Goal: Task Accomplishment & Management: Complete application form

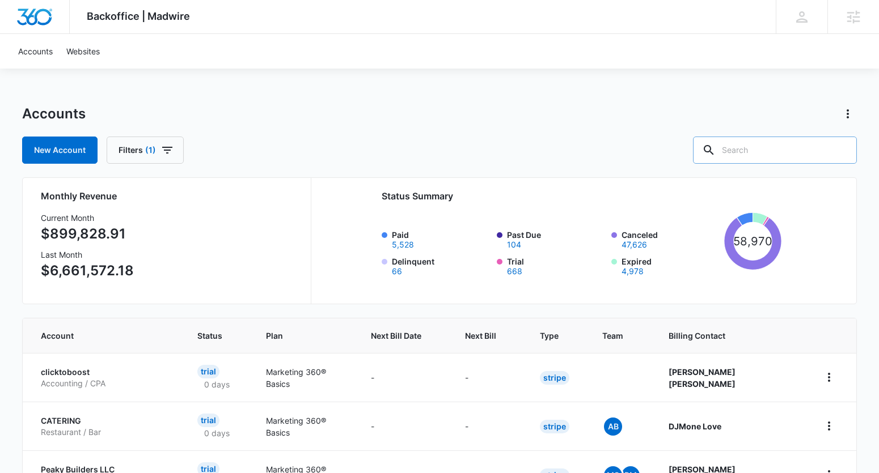
click at [767, 141] on input "text" at bounding box center [775, 150] width 164 height 27
click at [829, 154] on input "text" at bounding box center [775, 150] width 164 height 27
paste input "M336517"
type input "M336517"
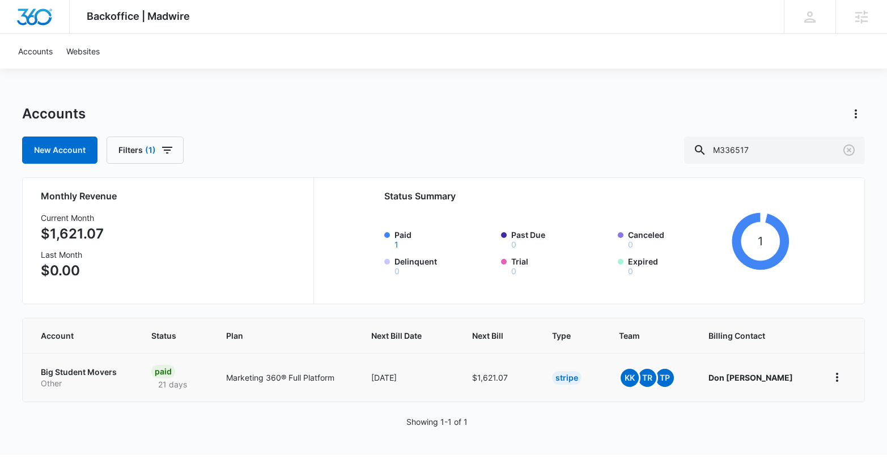
click at [83, 374] on p "Big Student Movers" at bounding box center [82, 372] width 83 height 11
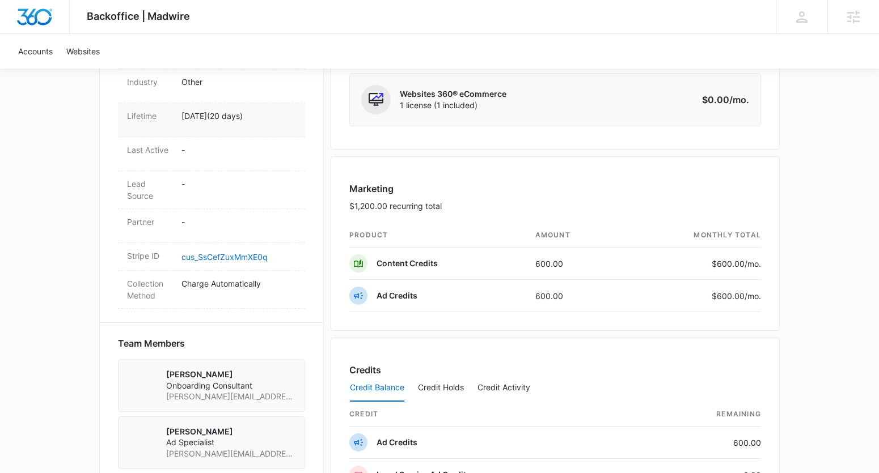
scroll to position [780, 0]
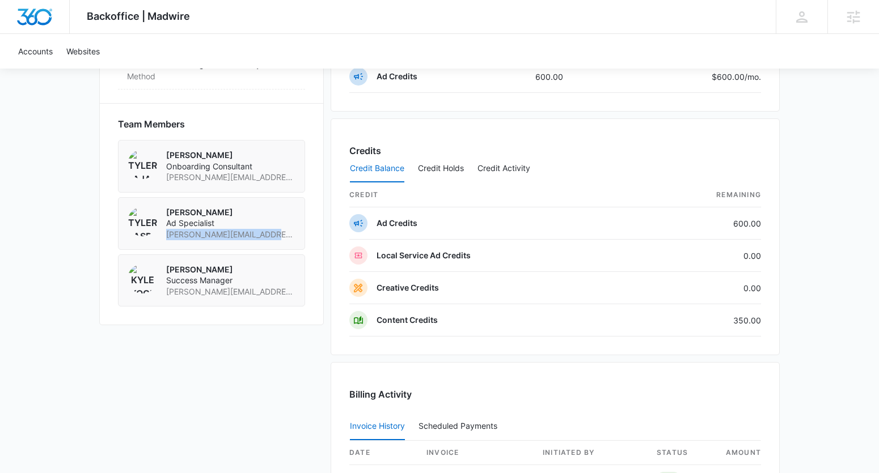
drag, startPoint x: 283, startPoint y: 212, endPoint x: 164, endPoint y: 214, distance: 119.1
click at [164, 214] on div "Tyler Rasdon Ad Specialist tyler.rasdon@madwire.com" at bounding box center [211, 223] width 187 height 53
copy span "tyler.rasdon@madwire.com"
drag, startPoint x: 269, startPoint y: 268, endPoint x: 163, endPoint y: 269, distance: 106.0
click at [163, 269] on div "Kyle Kogl Success Manager kyle.kogl@madwire.com" at bounding box center [211, 281] width 187 height 53
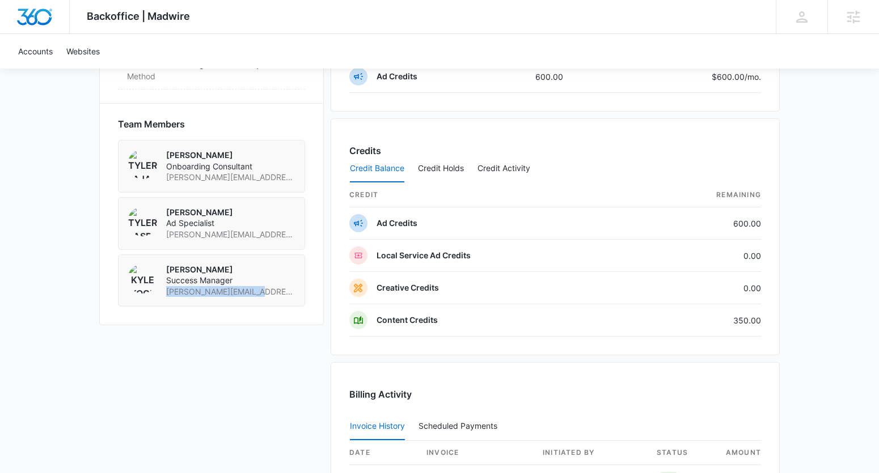
copy span "[PERSON_NAME][EMAIL_ADDRESS][PERSON_NAME][DOMAIN_NAME]"
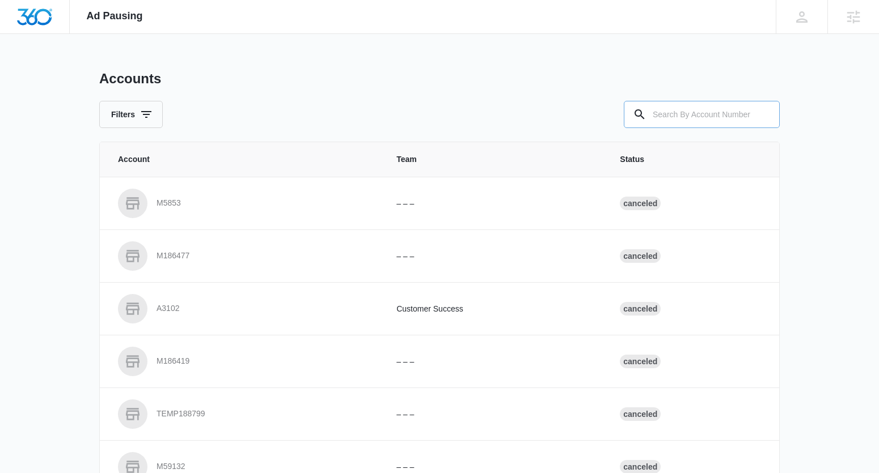
click at [687, 108] on input "text" at bounding box center [702, 114] width 156 height 27
paste input "M336517"
type input "M336517"
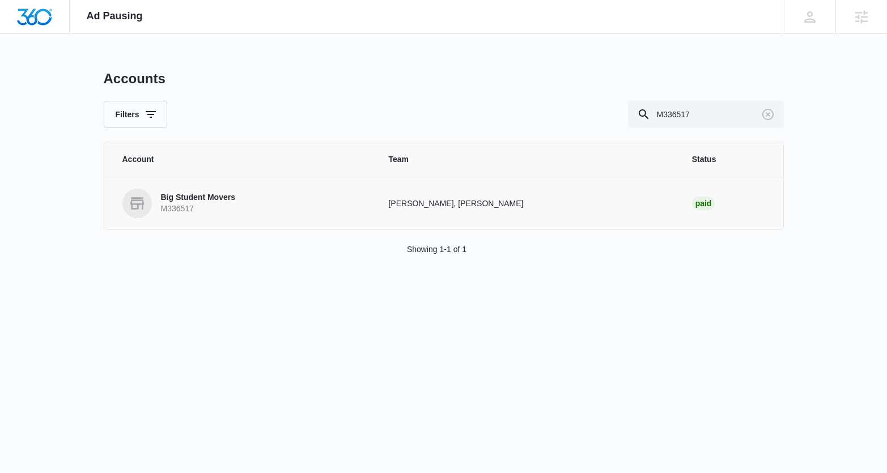
click at [203, 192] on p "Big Student Movers" at bounding box center [198, 197] width 74 height 11
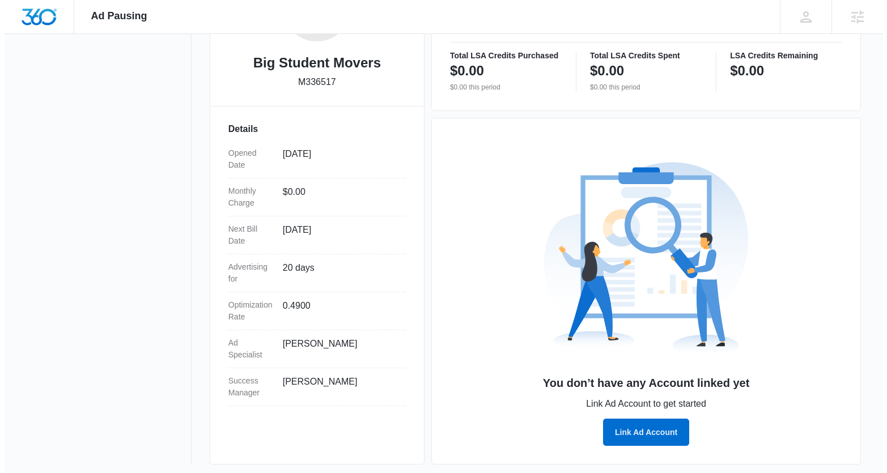
scroll to position [249, 0]
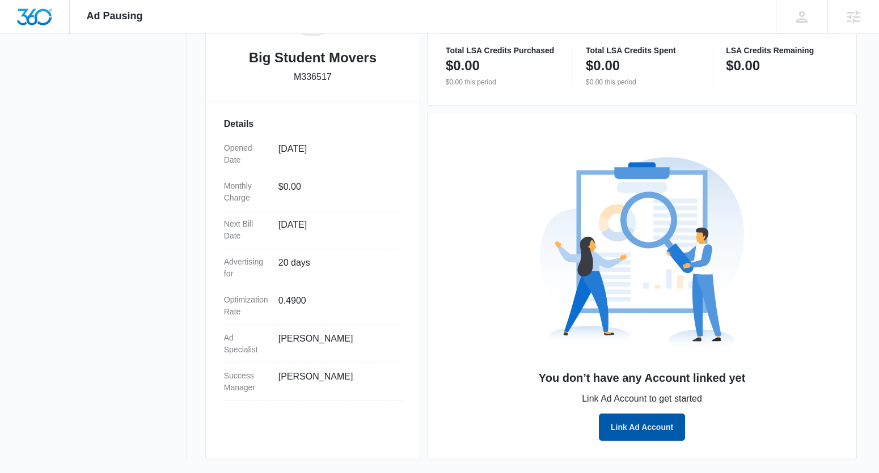
click at [637, 429] on button "Link Ad Account" at bounding box center [642, 427] width 86 height 27
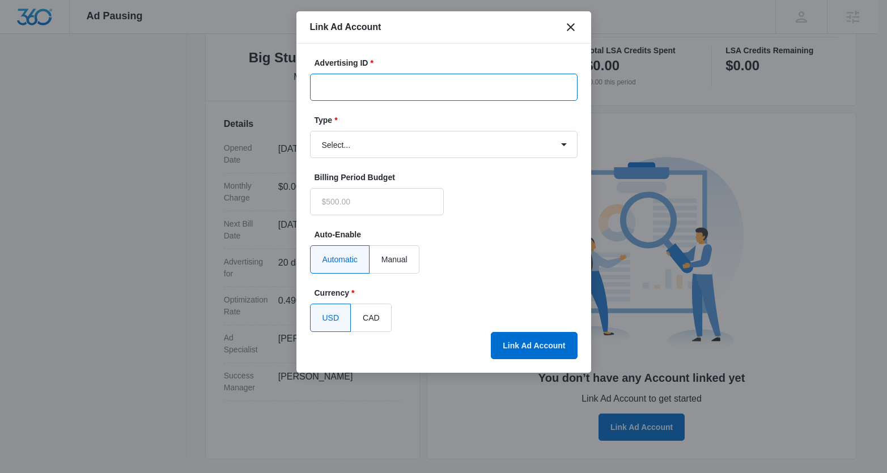
click at [345, 84] on input "Advertising ID *" at bounding box center [444, 87] width 268 height 27
type input "$0.00"
paste input "[PHONE_NUMBER]"
type input "[PHONE_NUMBER]"
click at [342, 138] on select "Select... Bing Ads Facebook Ads Google Ads" at bounding box center [444, 144] width 268 height 27
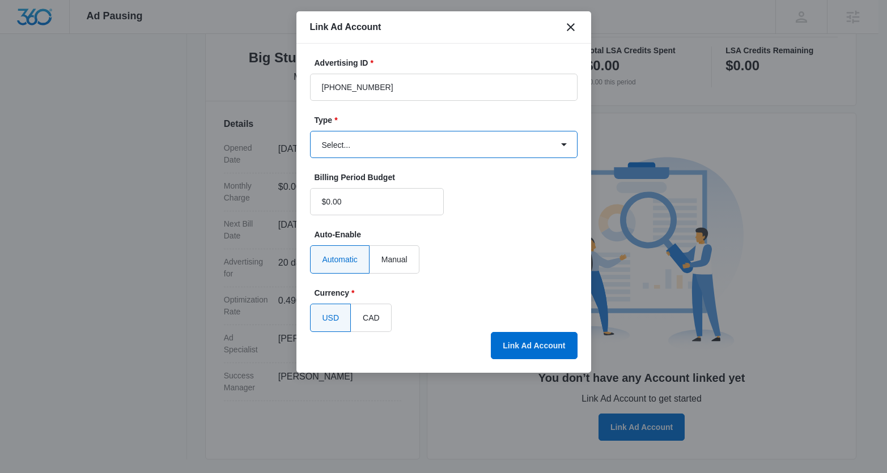
select select "google"
click at [310, 131] on select "Select... Bing Ads Facebook Ads Google Ads" at bounding box center [444, 144] width 268 height 27
click at [541, 348] on button "Link Ad Account" at bounding box center [534, 345] width 86 height 27
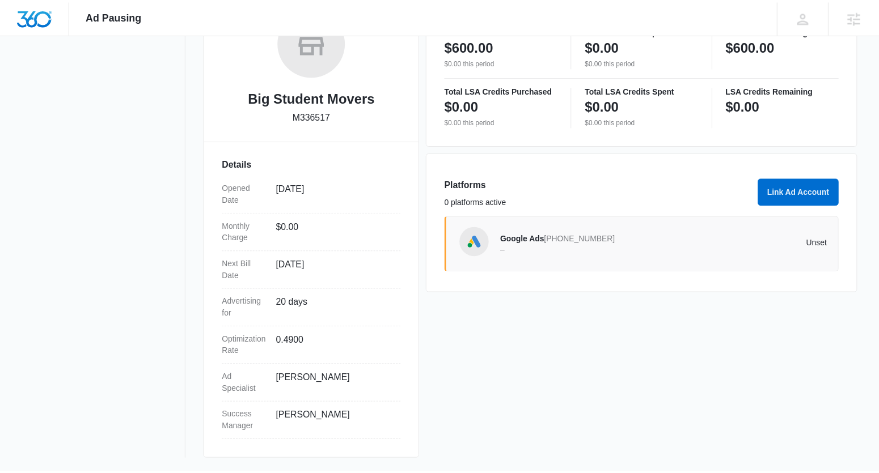
scroll to position [209, 0]
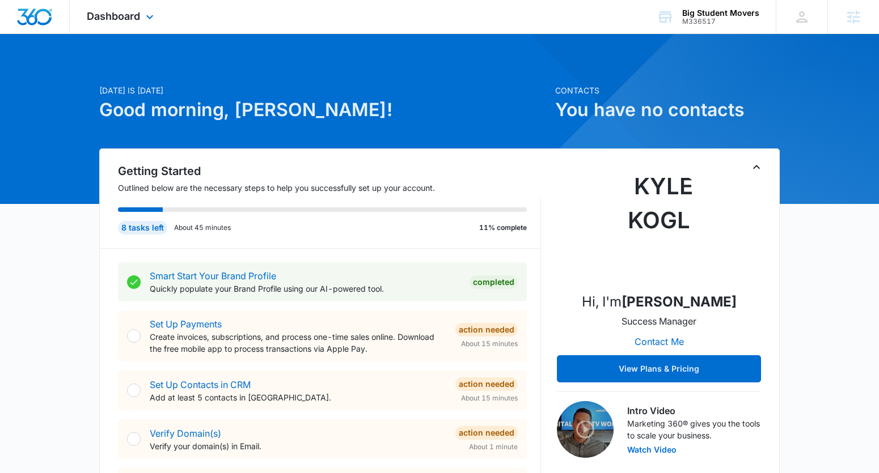
click at [138, 28] on div "Dashboard Apps Reputation Websites Forms CRM Email Social Content Ads Intellige…" at bounding box center [122, 16] width 104 height 33
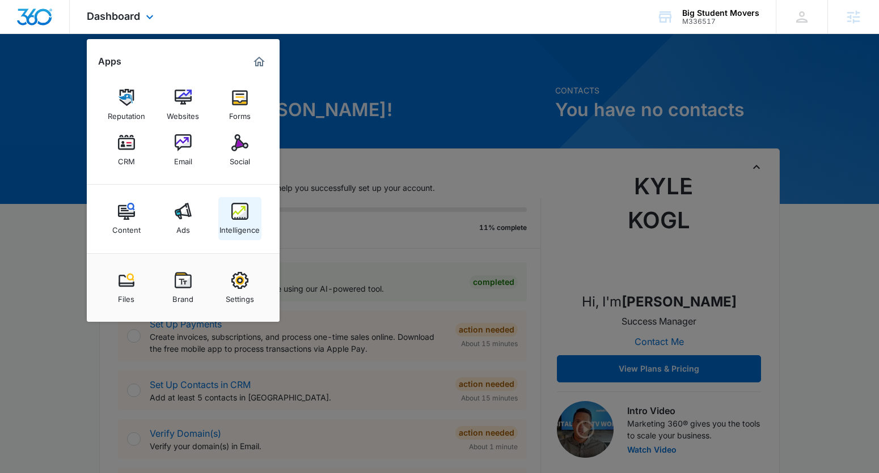
click at [240, 227] on div "Intelligence" at bounding box center [239, 227] width 40 height 15
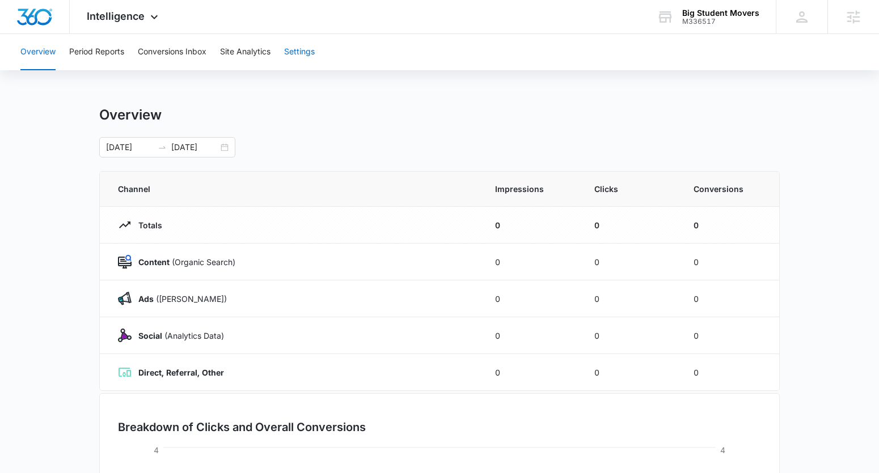
click at [304, 50] on button "Settings" at bounding box center [299, 52] width 31 height 36
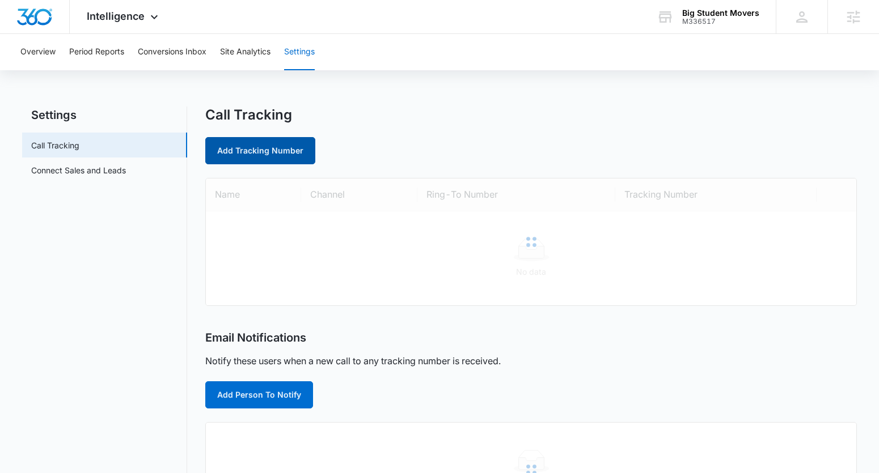
click at [236, 147] on link "Add Tracking Number" at bounding box center [260, 150] width 110 height 27
select select "by_area_code"
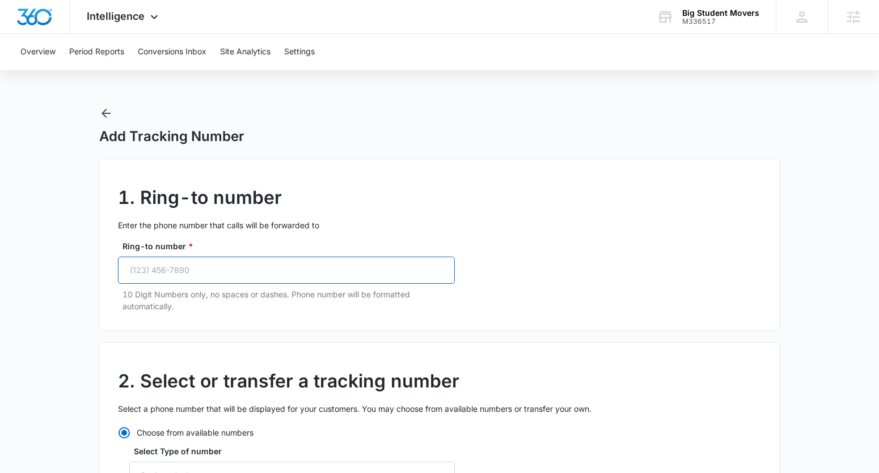
click at [164, 272] on input "Ring-to number *" at bounding box center [286, 270] width 337 height 27
paste input "(817) 232-2222"
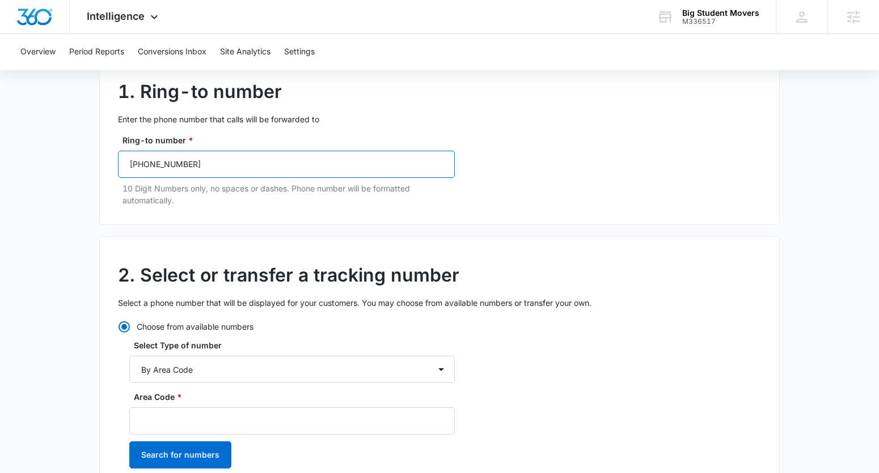
scroll to position [117, 0]
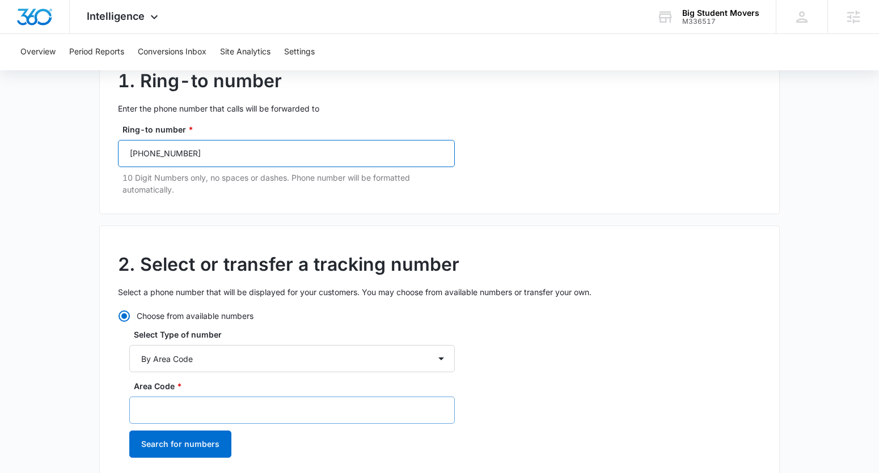
type input "(817) 232-2222"
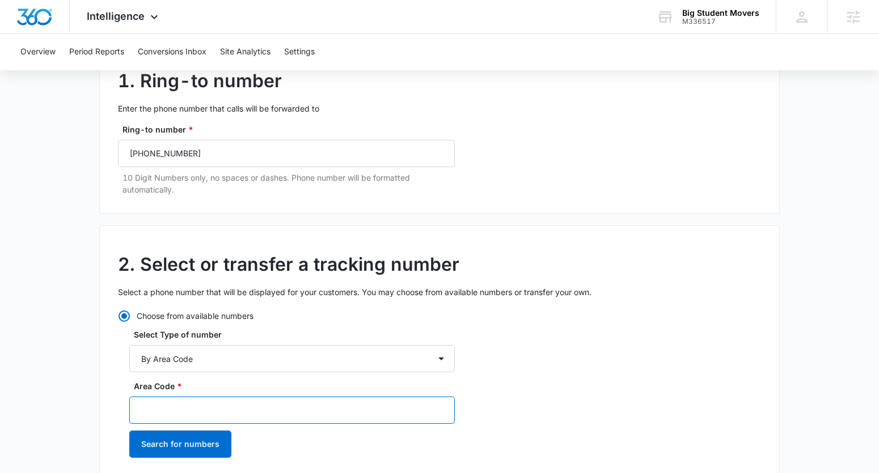
click at [161, 405] on input "Area Code *" at bounding box center [291, 410] width 325 height 27
type input "817"
click at [129, 431] on button "Search for numbers" at bounding box center [180, 444] width 102 height 27
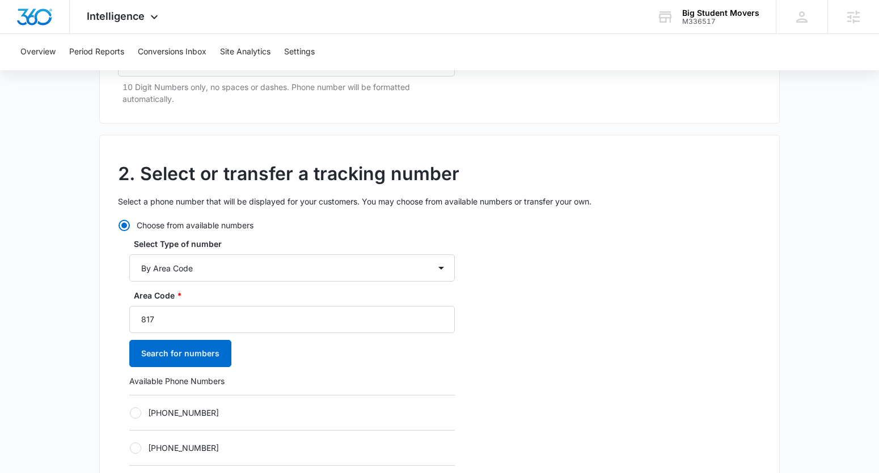
click at [159, 416] on label "[PHONE_NUMBER]" at bounding box center [291, 413] width 325 height 12
click at [130, 413] on input "[PHONE_NUMBER]" at bounding box center [129, 413] width 1 height 1
radio input "true"
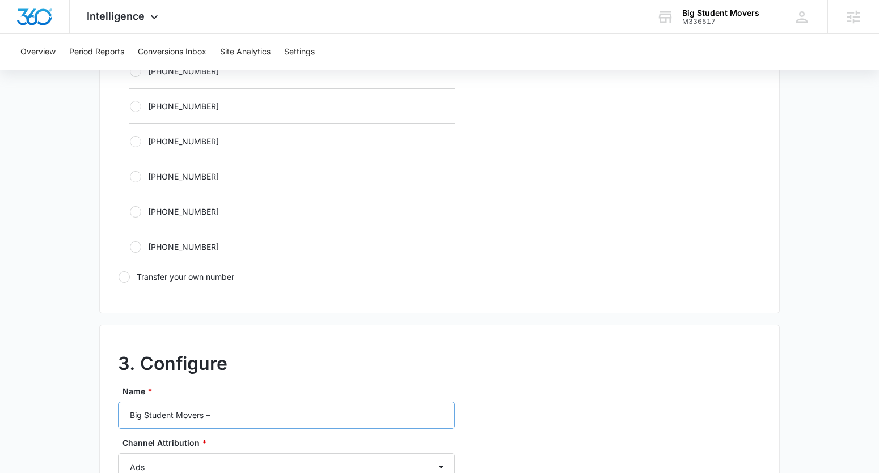
scroll to position [920, 0]
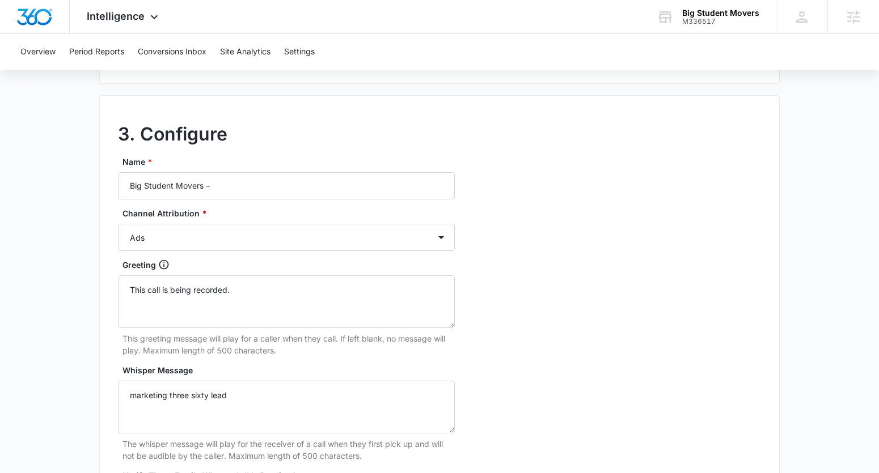
click at [245, 203] on div "Name * Big Student Movers – Channel Attribution * Ads Local Service Ads Content…" at bounding box center [286, 362] width 337 height 413
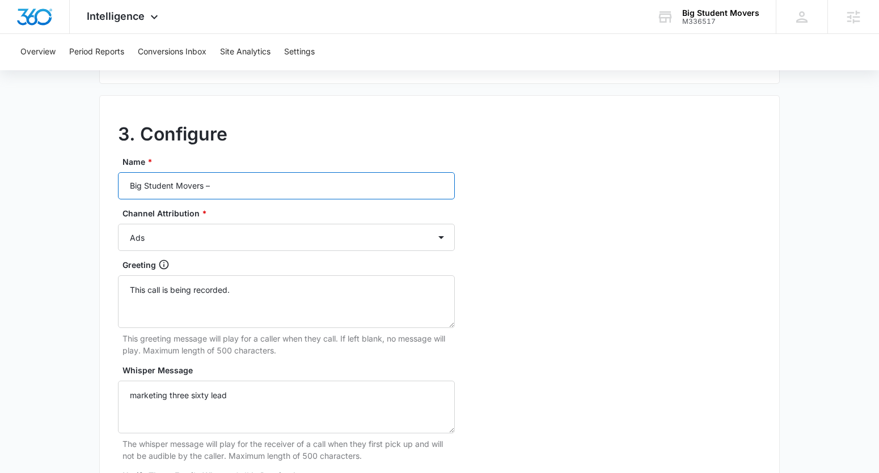
click at [239, 181] on input "Big Student Movers –" at bounding box center [286, 185] width 337 height 27
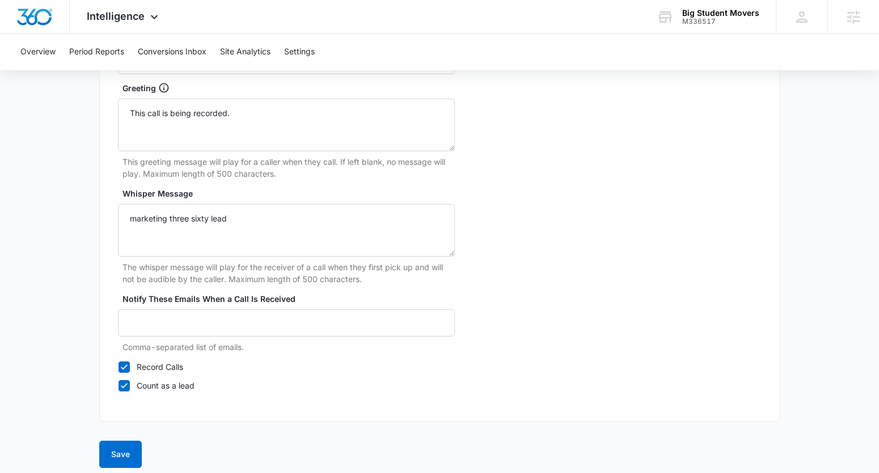
scroll to position [1099, 0]
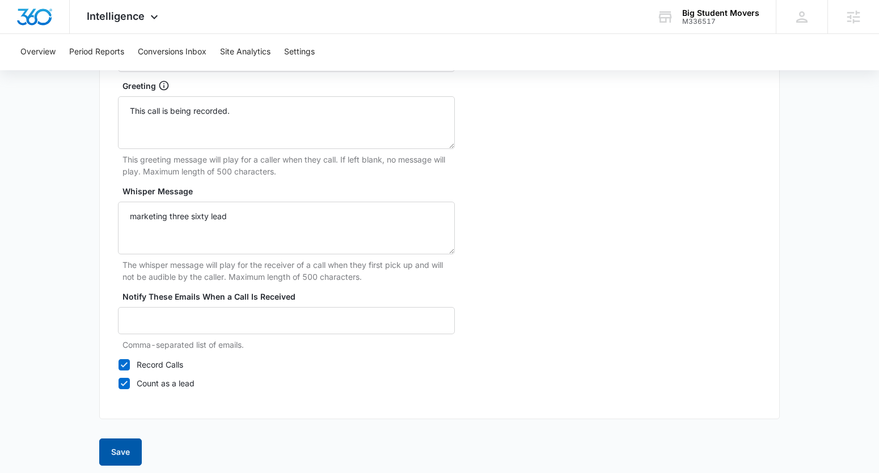
type input "Big Student Movers – Ads"
click at [120, 453] on button "Save" at bounding box center [120, 452] width 43 height 27
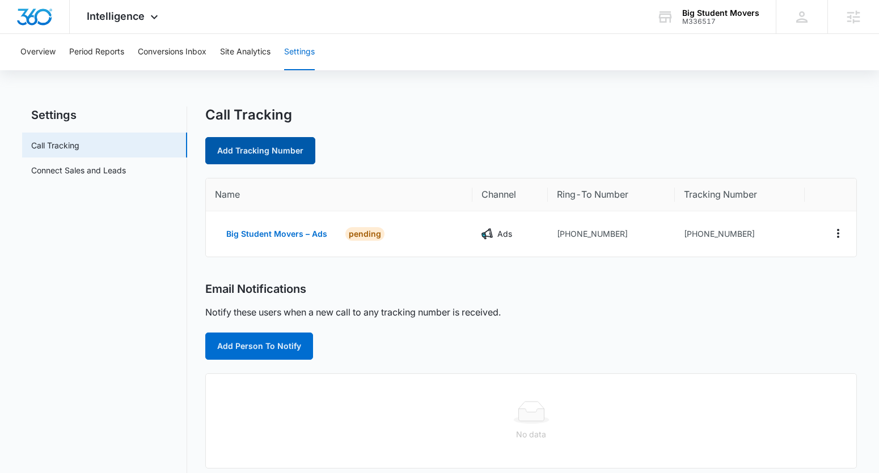
click at [257, 156] on link "Add Tracking Number" at bounding box center [260, 150] width 110 height 27
select select "by_area_code"
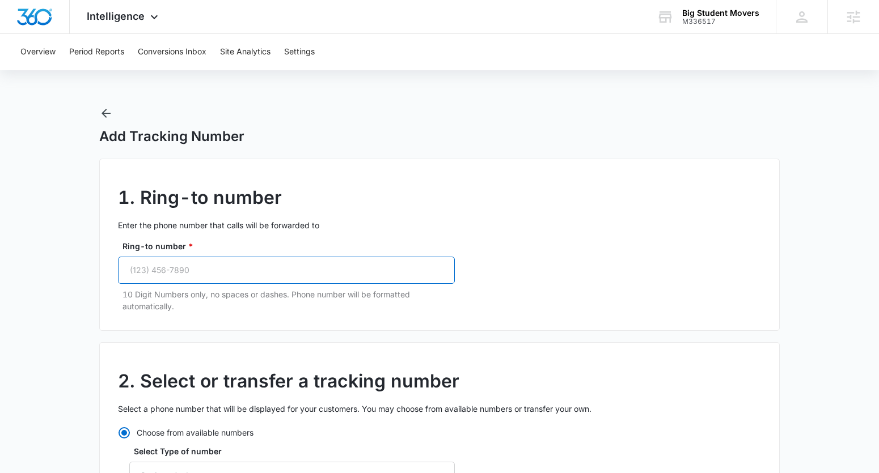
click at [223, 262] on input "Ring-to number *" at bounding box center [286, 270] width 337 height 27
paste input "(817) 232-2222"
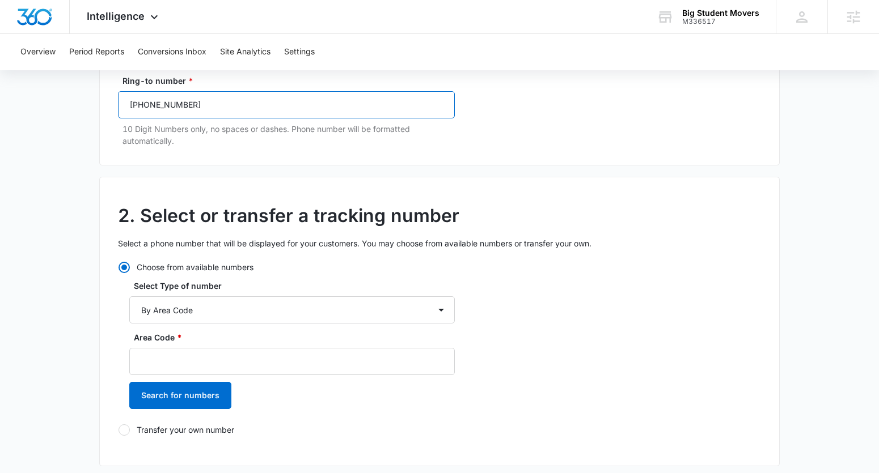
scroll to position [164, 0]
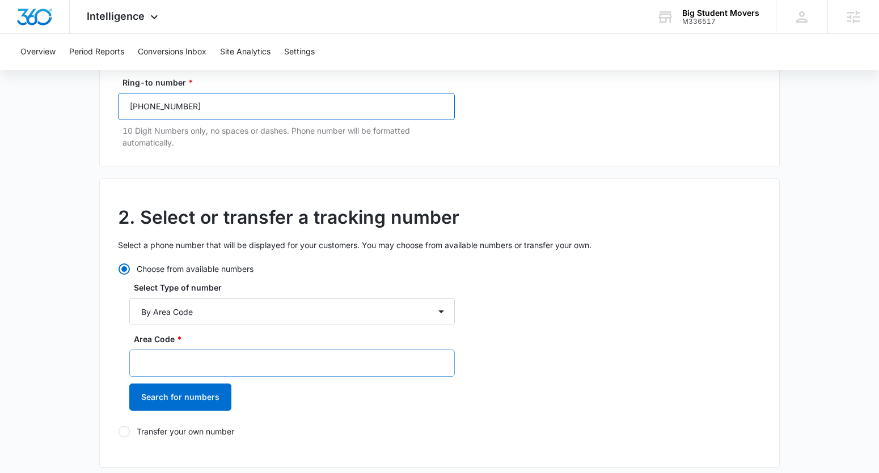
type input "(817) 232-2222"
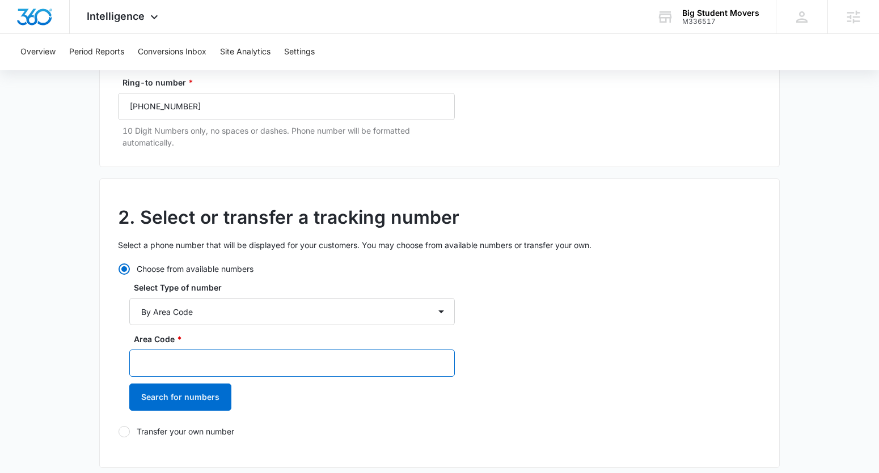
click at [172, 353] on input "Area Code *" at bounding box center [291, 363] width 325 height 27
type input "817"
click at [129, 384] on button "Search for numbers" at bounding box center [180, 397] width 102 height 27
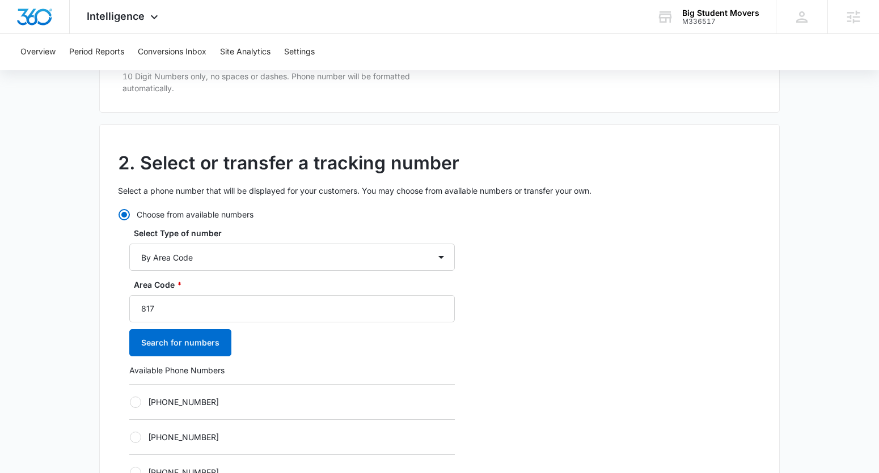
click at [189, 401] on label "+18172906826" at bounding box center [291, 402] width 325 height 12
click at [130, 402] on input "+18172906826" at bounding box center [129, 402] width 1 height 1
radio input "true"
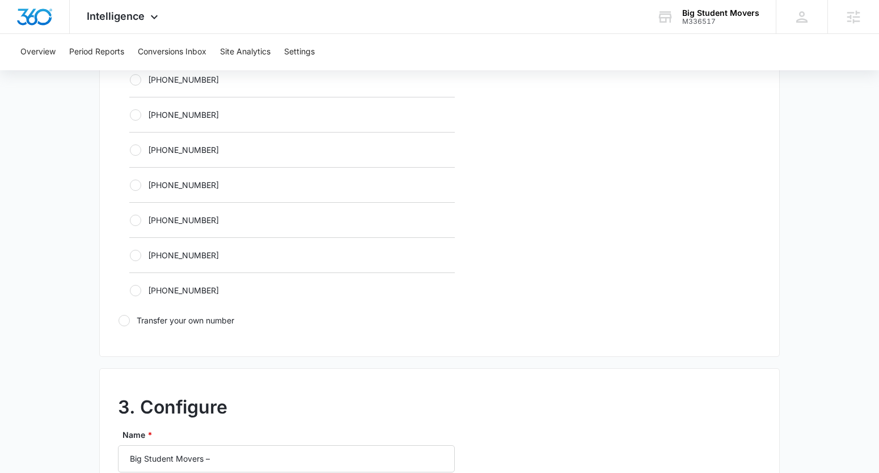
scroll to position [729, 0]
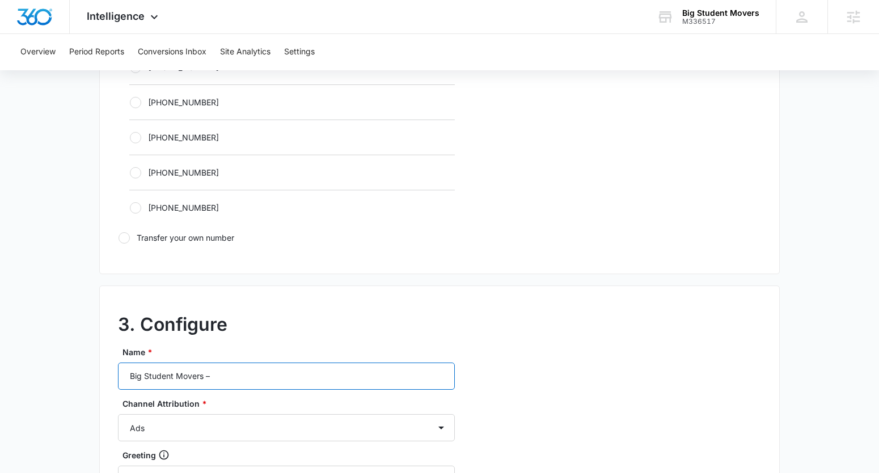
click at [230, 376] on input "Big Student Movers –" at bounding box center [286, 376] width 337 height 27
type input "Big Student Movers – Content"
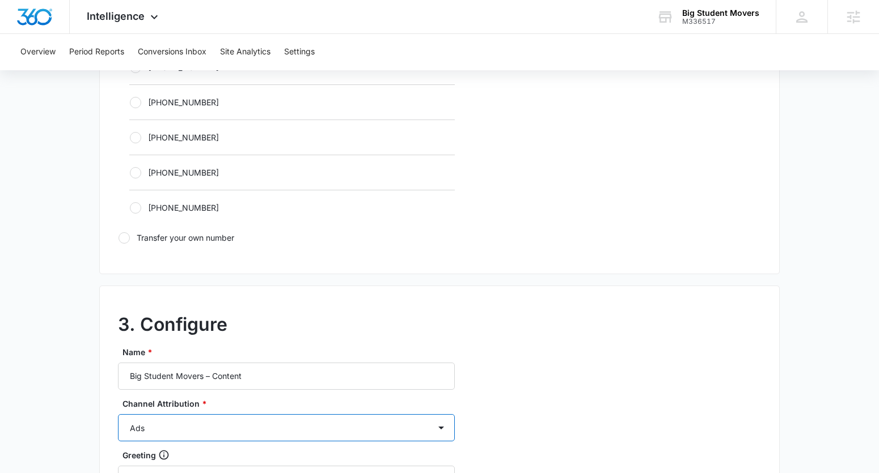
click at [183, 424] on select "Ads Local Service Ads Content Social Other" at bounding box center [286, 427] width 337 height 27
select select "CONTENT"
click at [118, 414] on select "Ads Local Service Ads Content Social Other" at bounding box center [286, 427] width 337 height 27
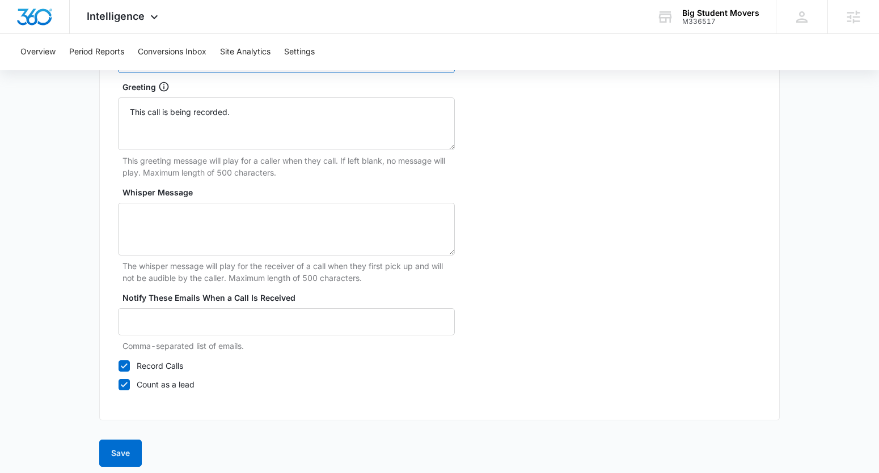
scroll to position [1088, 0]
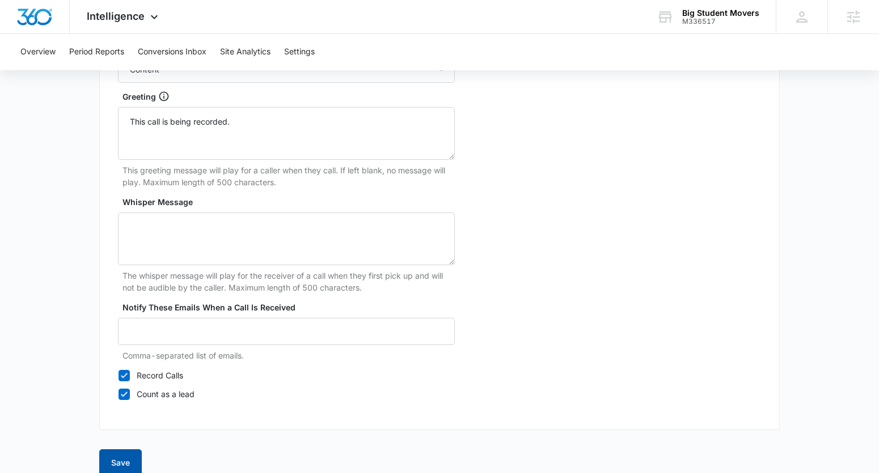
click at [122, 450] on button "Save" at bounding box center [120, 463] width 43 height 27
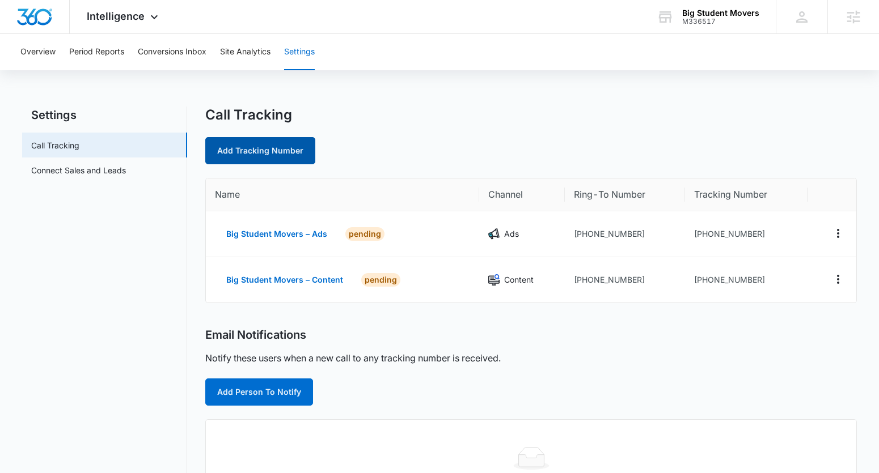
click at [239, 142] on link "Add Tracking Number" at bounding box center [260, 150] width 110 height 27
select select "by_area_code"
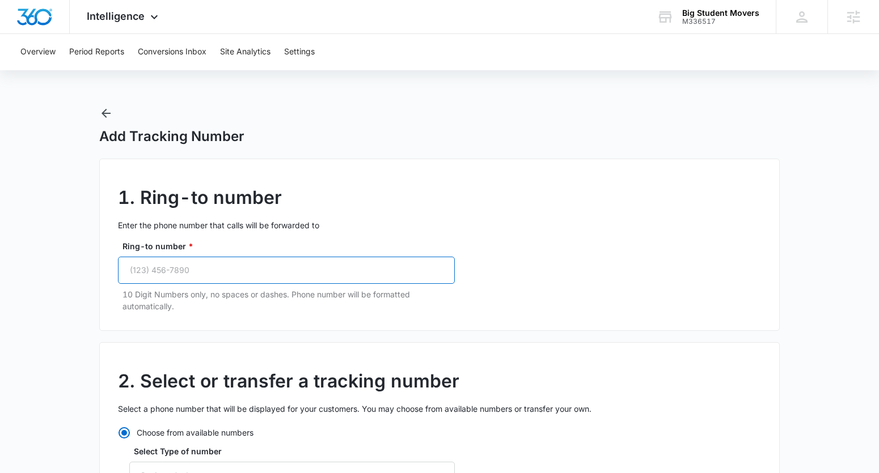
click at [213, 273] on input "Ring-to number *" at bounding box center [286, 270] width 337 height 27
paste input "(817) 232-2222"
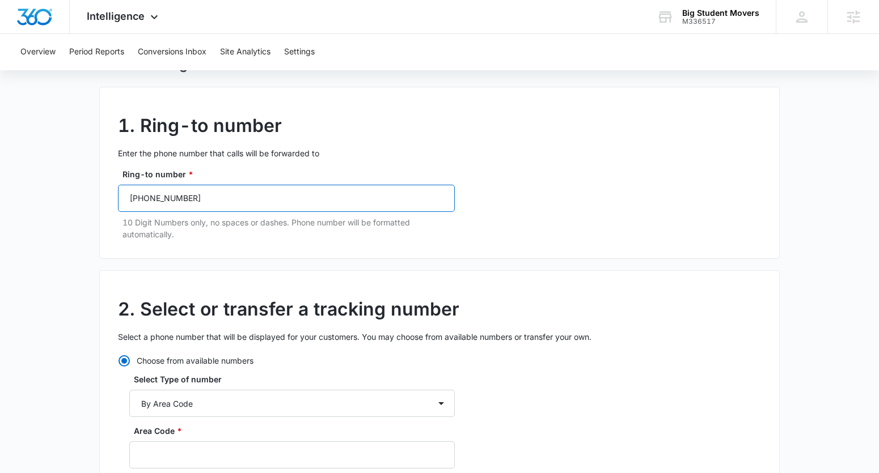
scroll to position [205, 0]
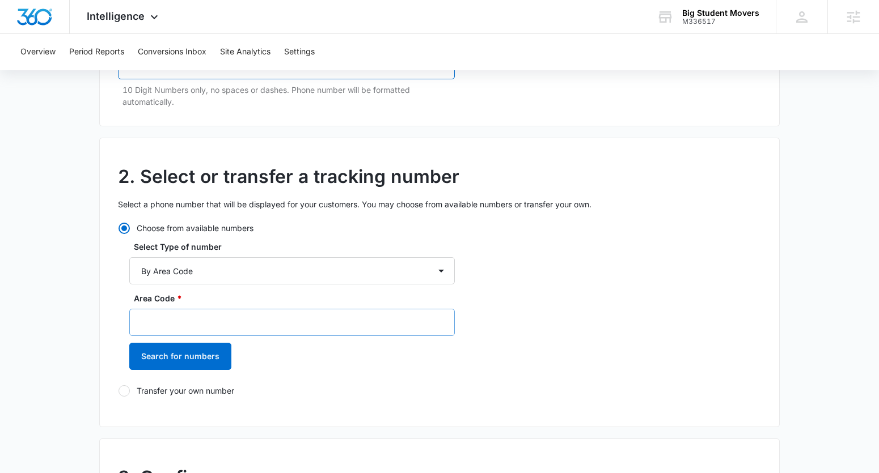
type input "(817) 232-2222"
click at [183, 326] on input "Area Code *" at bounding box center [291, 322] width 325 height 27
type input "817"
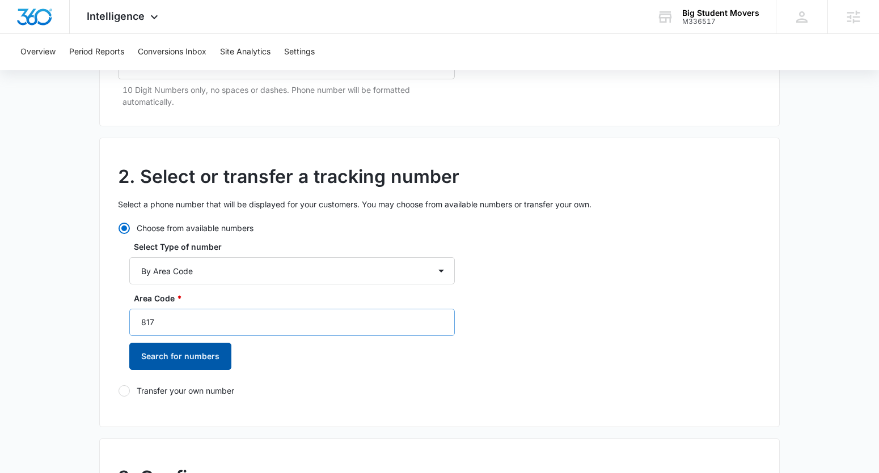
click at [129, 343] on button "Search for numbers" at bounding box center [180, 356] width 102 height 27
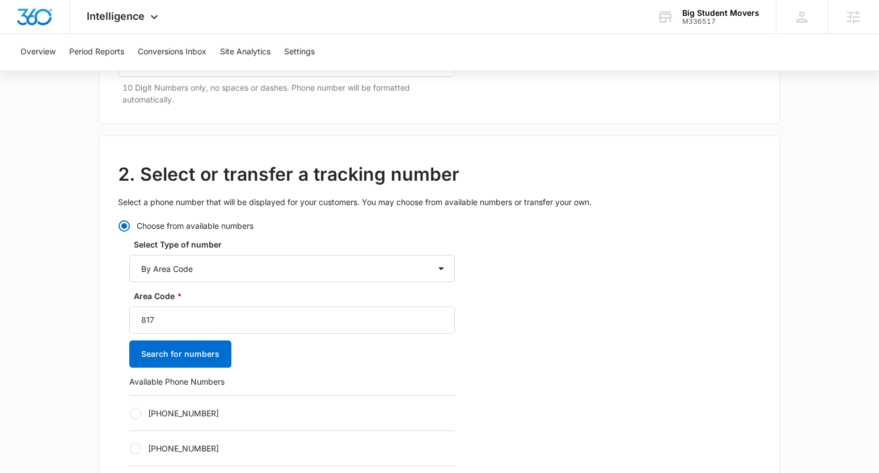
click at [177, 417] on label "+18173057613" at bounding box center [291, 414] width 325 height 12
click at [130, 414] on input "+18173057613" at bounding box center [129, 413] width 1 height 1
radio input "true"
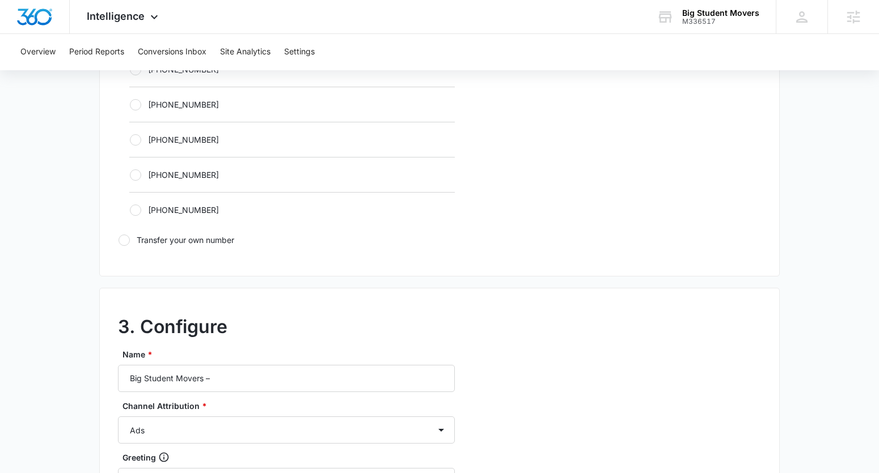
scroll to position [814, 0]
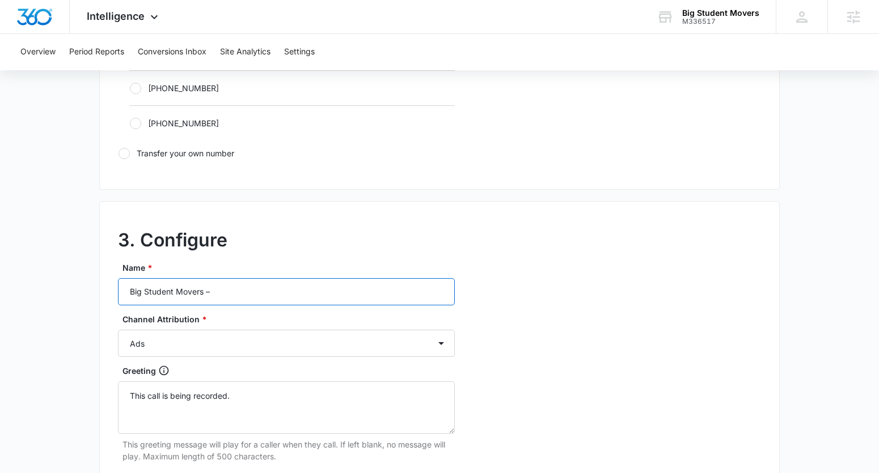
click at [222, 302] on input "Big Student Movers –" at bounding box center [286, 291] width 337 height 27
type input "Big Student Movers – Social"
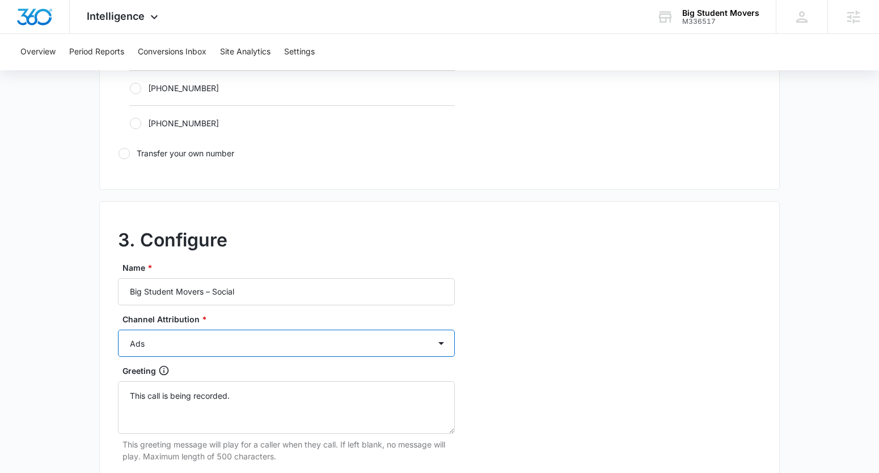
click at [213, 349] on select "Ads Local Service Ads Content Social Other" at bounding box center [286, 343] width 337 height 27
select select "SOCIAL"
click at [118, 330] on select "Ads Local Service Ads Content Social Other" at bounding box center [286, 343] width 337 height 27
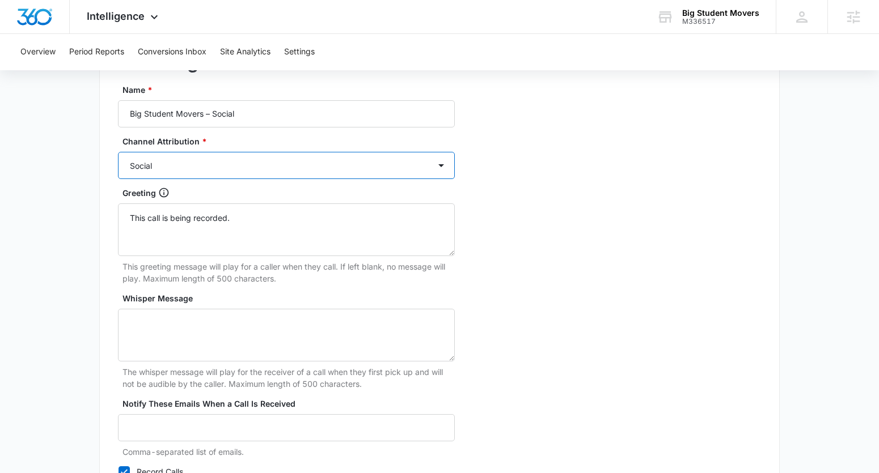
scroll to position [1105, 0]
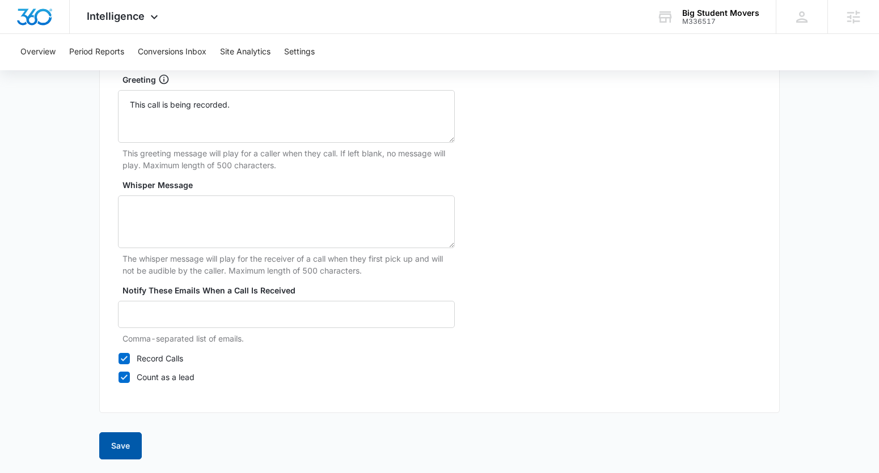
click at [119, 433] on button "Save" at bounding box center [120, 446] width 43 height 27
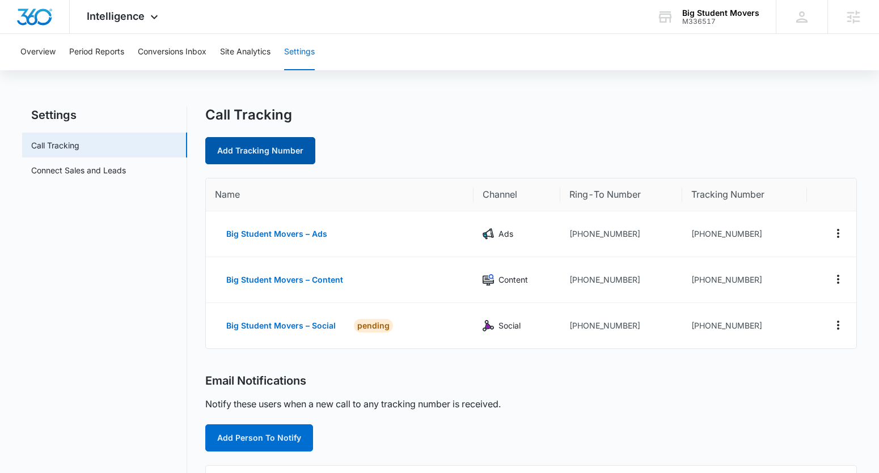
click at [223, 156] on link "Add Tracking Number" at bounding box center [260, 150] width 110 height 27
select select "by_area_code"
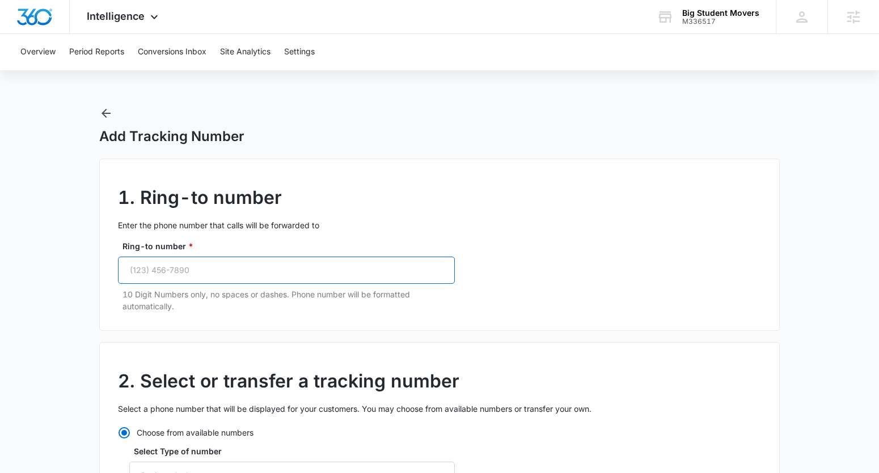
click at [269, 262] on input "Ring-to number *" at bounding box center [286, 270] width 337 height 27
paste input "(817) 232-2222"
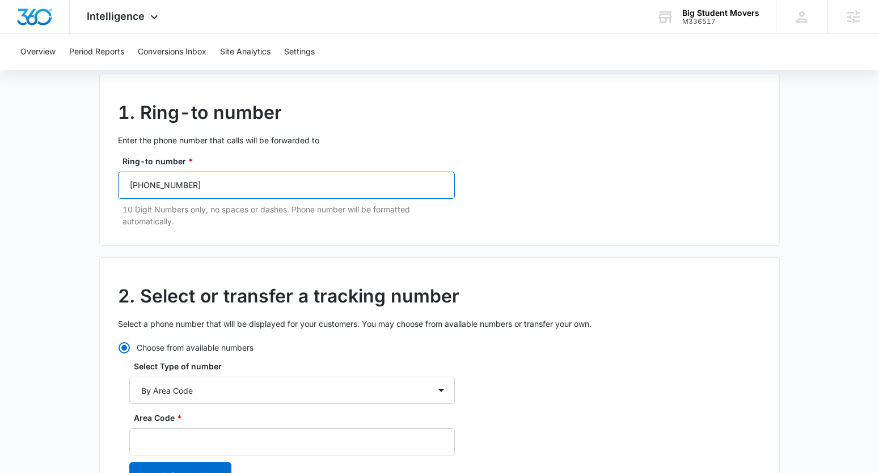
scroll to position [218, 0]
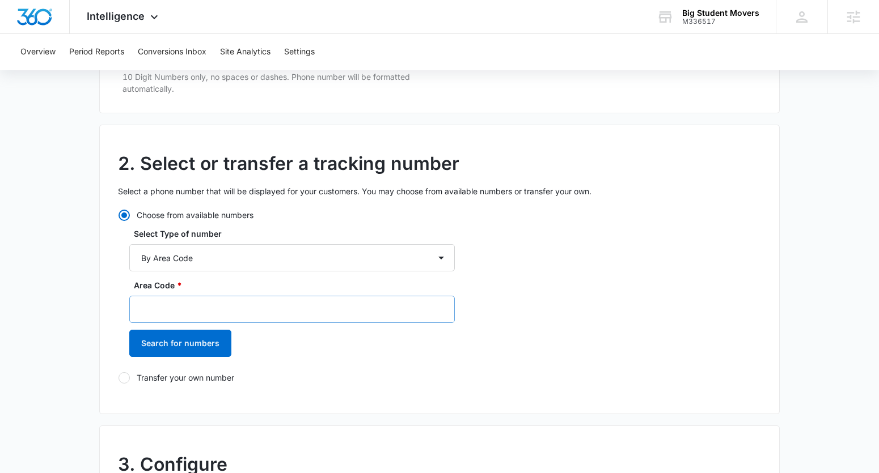
type input "(817) 232-2222"
click at [173, 301] on input "Area Code *" at bounding box center [291, 309] width 325 height 27
type input "817"
click at [129, 330] on button "Search for numbers" at bounding box center [180, 343] width 102 height 27
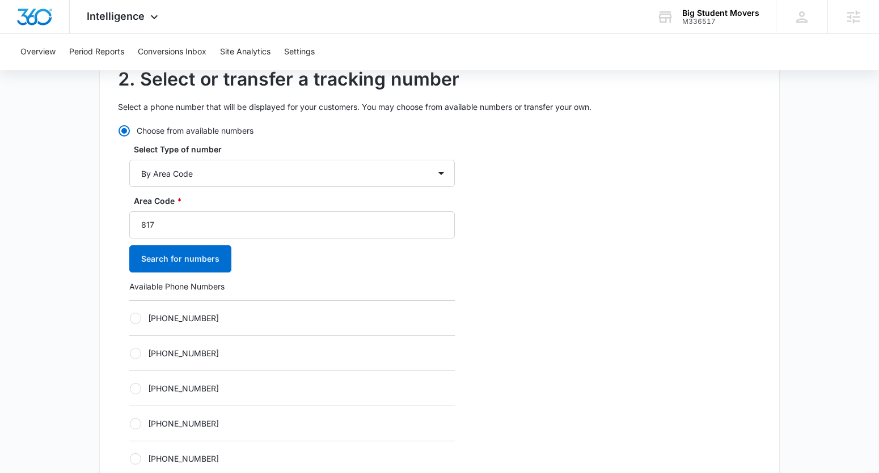
click at [175, 312] on label "+18173058254" at bounding box center [291, 318] width 325 height 12
click at [130, 318] on input "+18173058254" at bounding box center [129, 318] width 1 height 1
radio input "true"
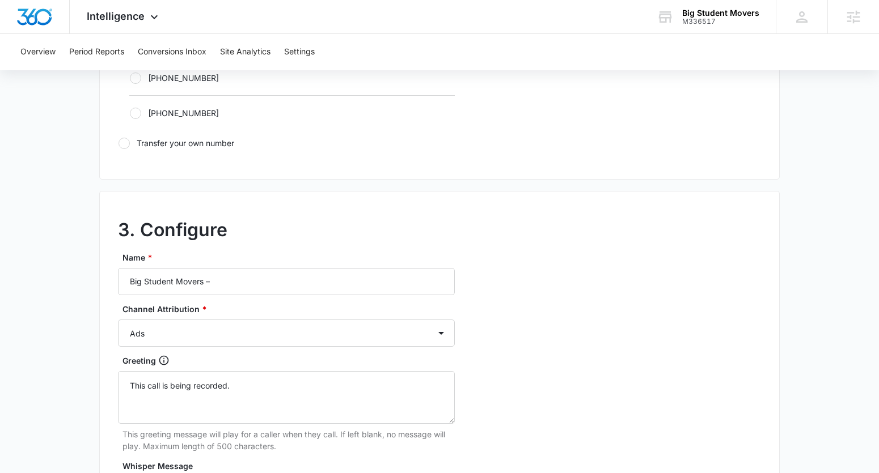
scroll to position [823, 0]
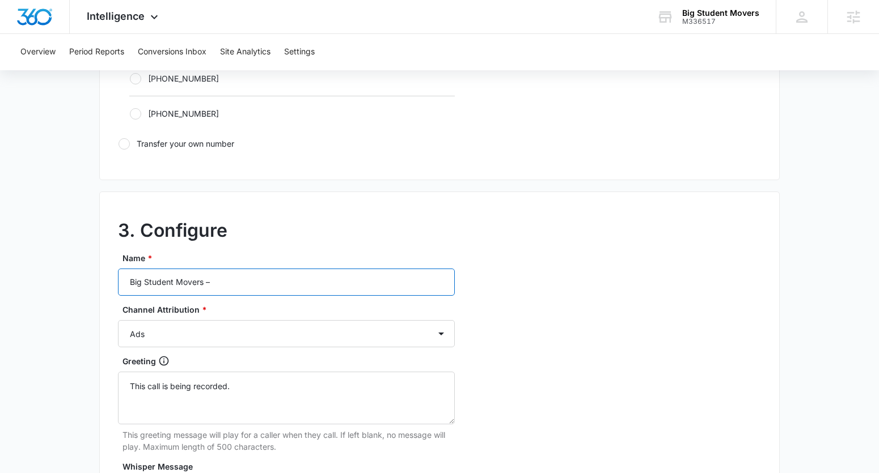
click at [236, 285] on input "Big Student Movers –" at bounding box center [286, 282] width 337 height 27
type input "Big Student Movers – Other"
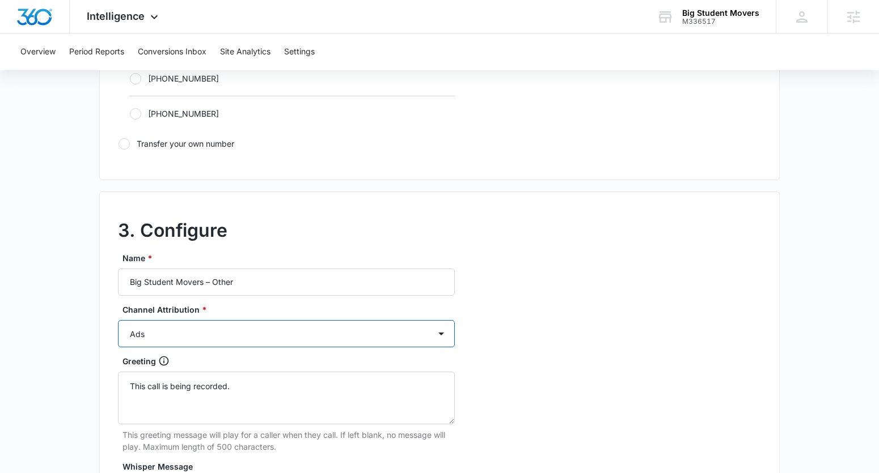
click at [226, 345] on select "Ads Local Service Ads Content Social Other" at bounding box center [286, 333] width 337 height 27
select select "OTHER"
click at [118, 320] on select "Ads Local Service Ads Content Social Other" at bounding box center [286, 333] width 337 height 27
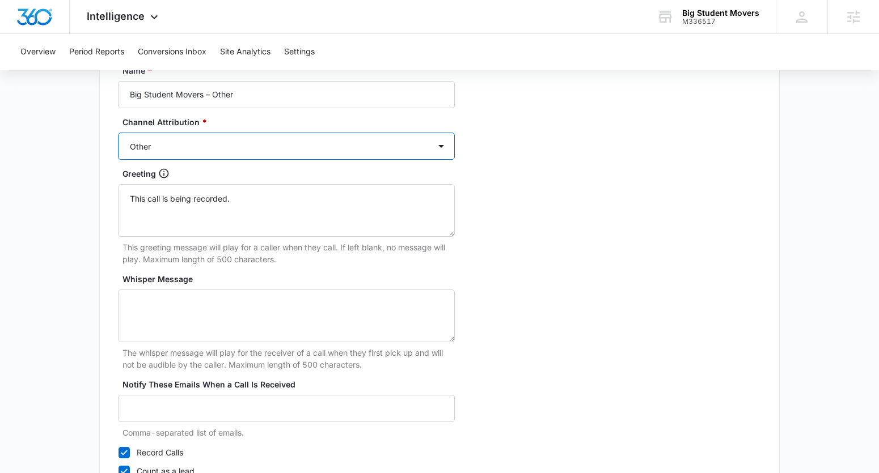
scroll to position [1105, 0]
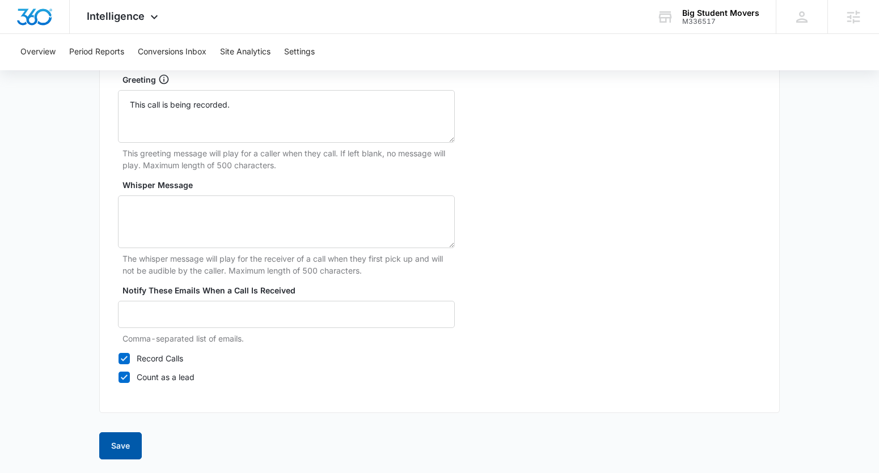
click at [118, 451] on button "Save" at bounding box center [120, 446] width 43 height 27
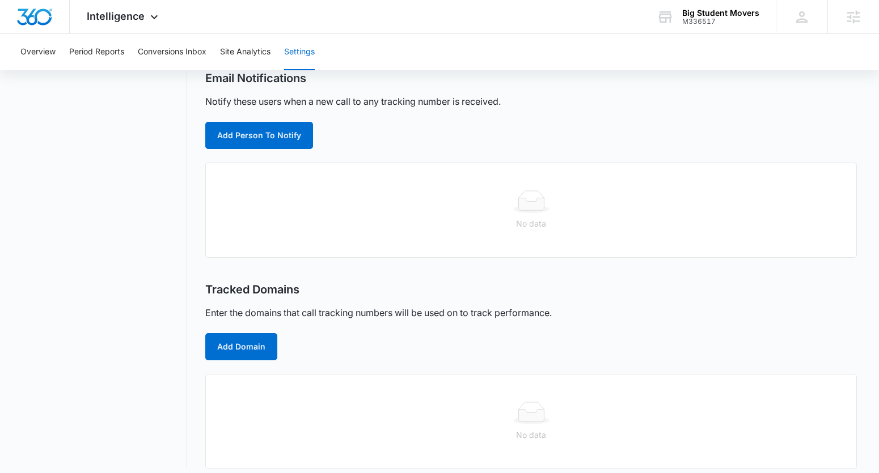
scroll to position [358, 0]
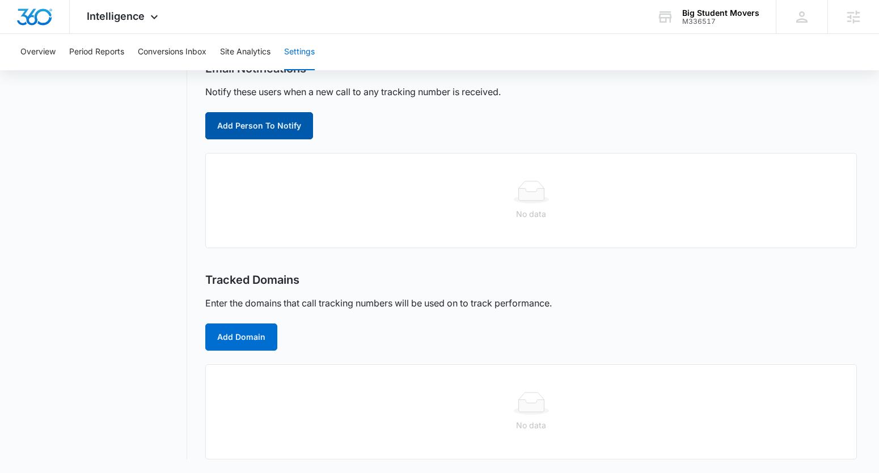
click at [224, 117] on button "Add Person To Notify" at bounding box center [259, 125] width 108 height 27
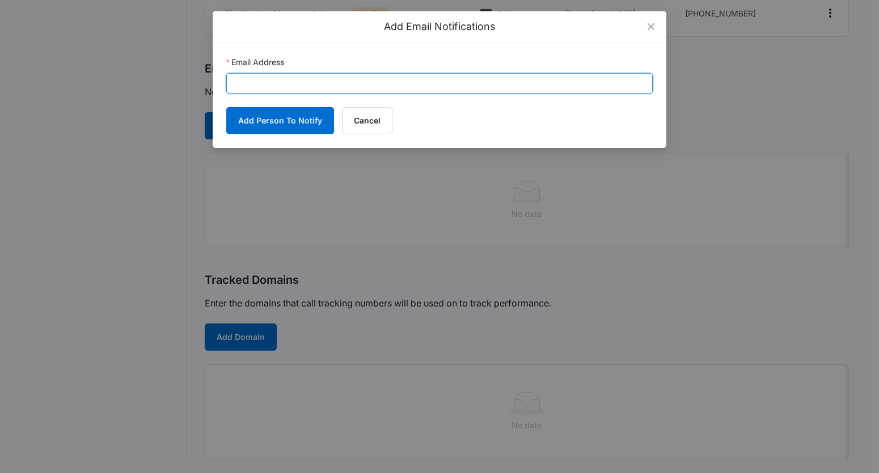
click at [300, 85] on input "Email Address" at bounding box center [439, 83] width 426 height 20
paste input "[EMAIL_ADDRESS][DOMAIN_NAME]"
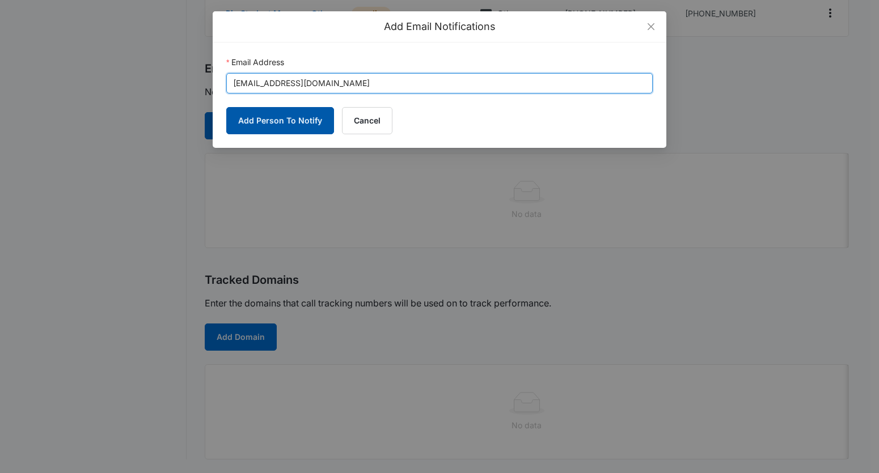
type input "[EMAIL_ADDRESS][DOMAIN_NAME]"
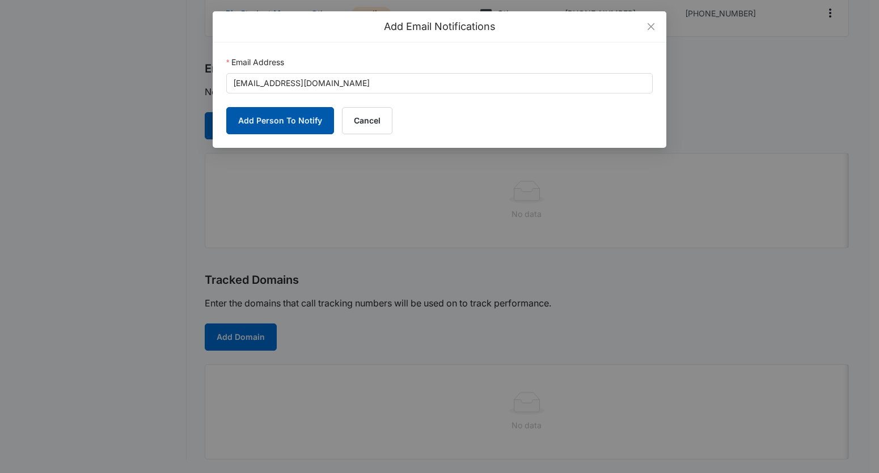
click at [275, 119] on button "Add Person To Notify" at bounding box center [280, 120] width 108 height 27
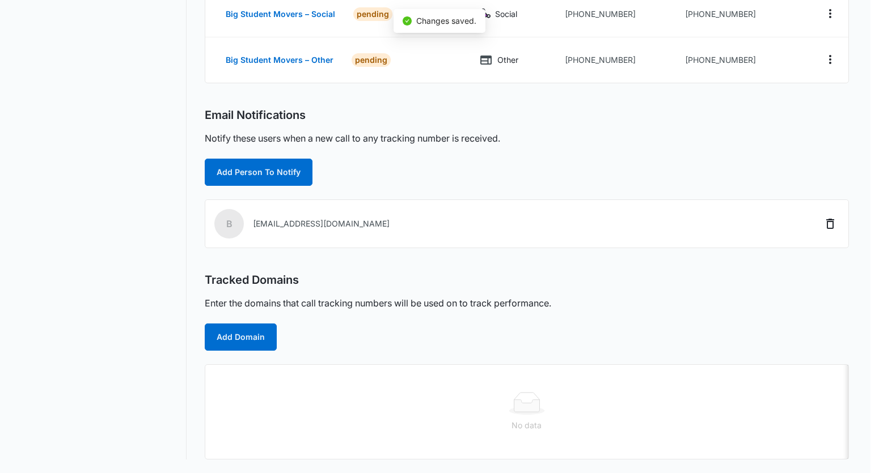
scroll to position [312, 0]
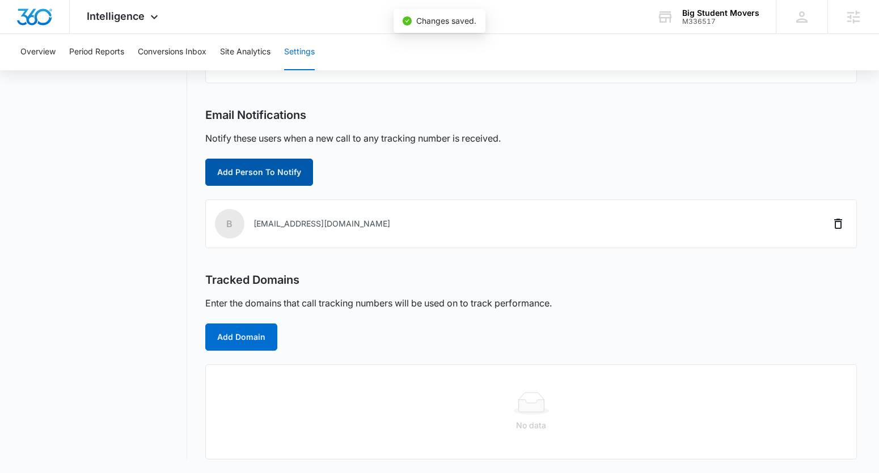
click at [226, 164] on button "Add Person To Notify" at bounding box center [259, 172] width 108 height 27
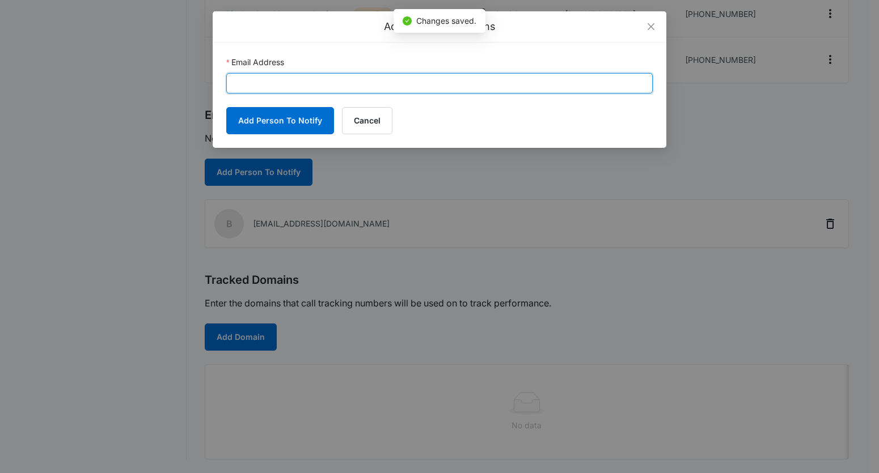
click at [307, 79] on input "Email Address" at bounding box center [439, 83] width 426 height 20
paste input "kyle.kogl@madwire.com"
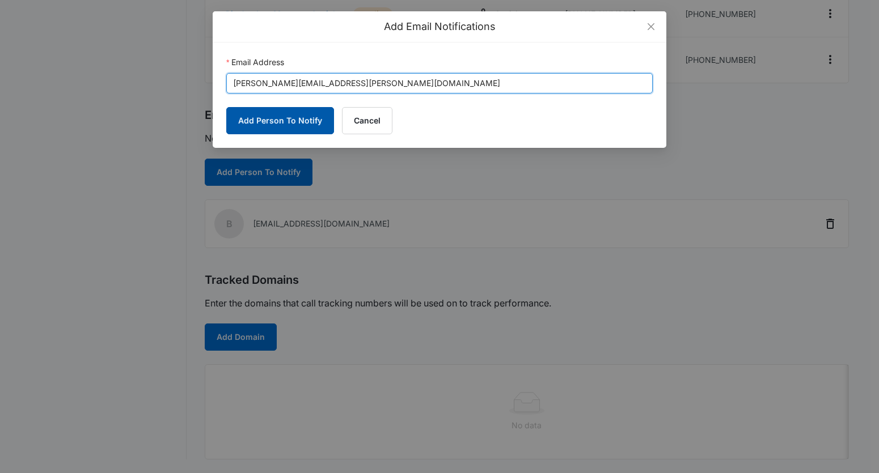
type input "kyle.kogl@madwire.com"
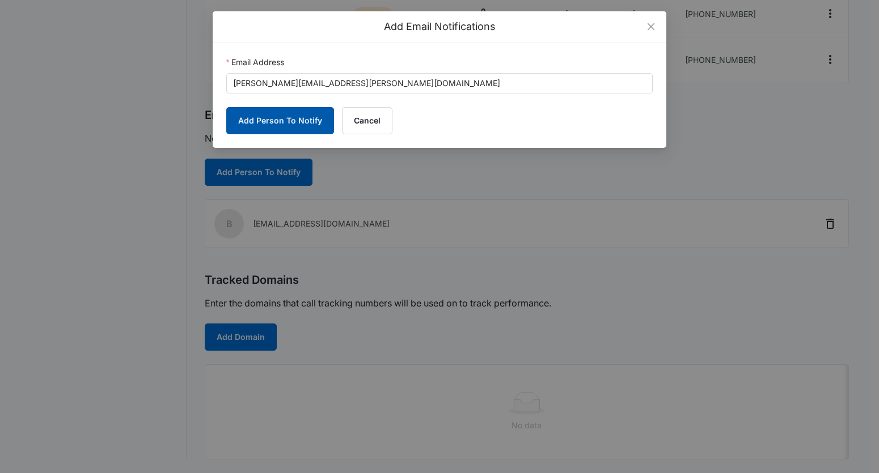
click at [276, 121] on button "Add Person To Notify" at bounding box center [280, 120] width 108 height 27
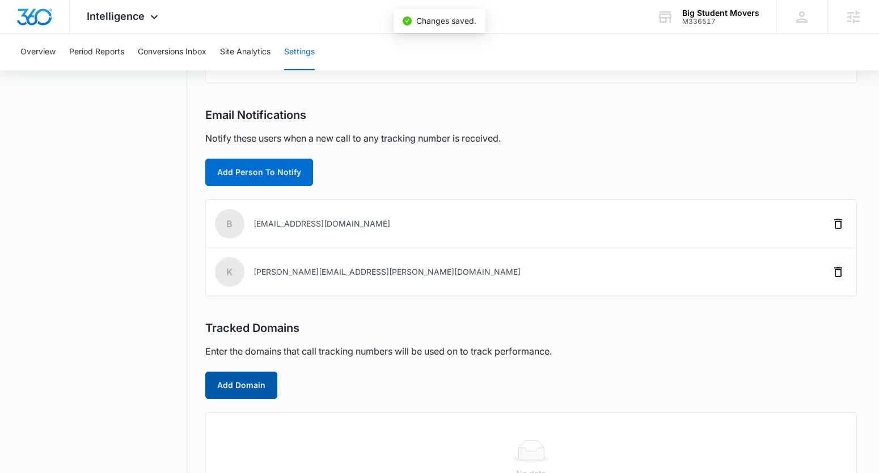
click at [235, 382] on button "Add Domain" at bounding box center [241, 385] width 72 height 27
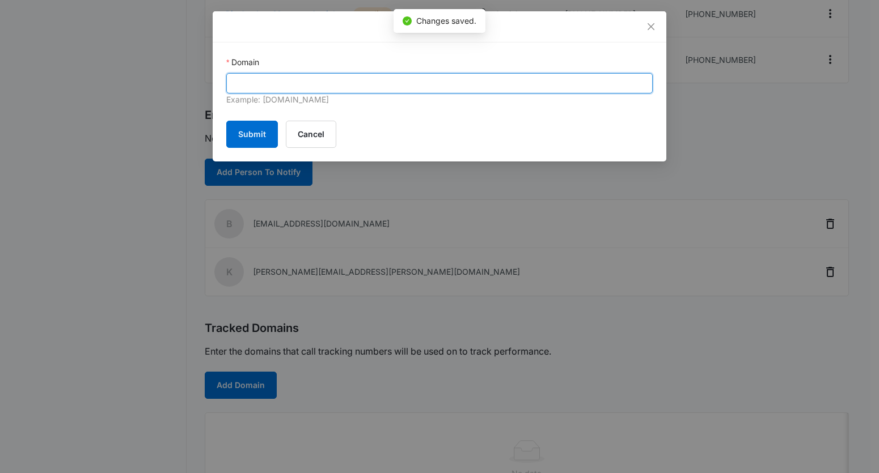
click at [311, 87] on input "Domain" at bounding box center [439, 83] width 426 height 20
paste input "bigstudentmovers.com"
type input "bigstudentmovers.com"
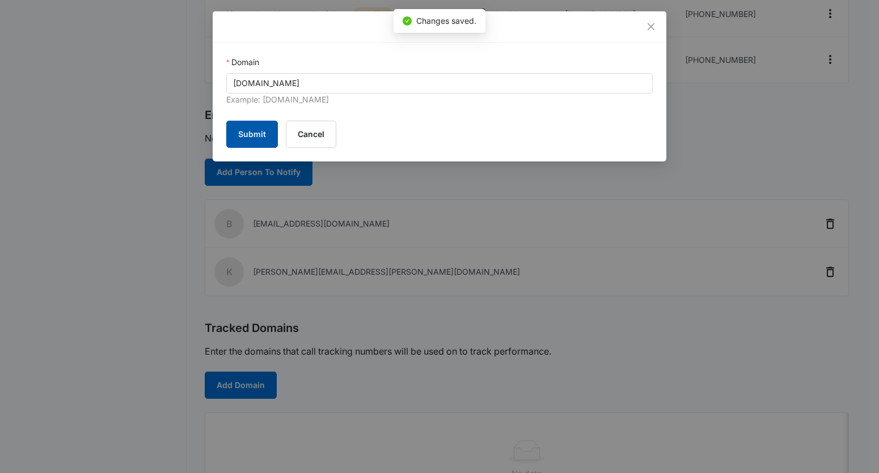
click at [248, 129] on button "Submit" at bounding box center [252, 134] width 52 height 27
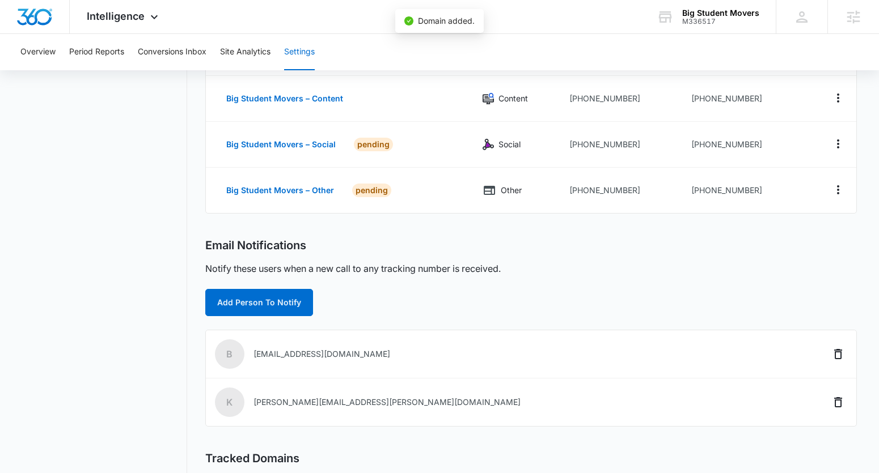
scroll to position [0, 0]
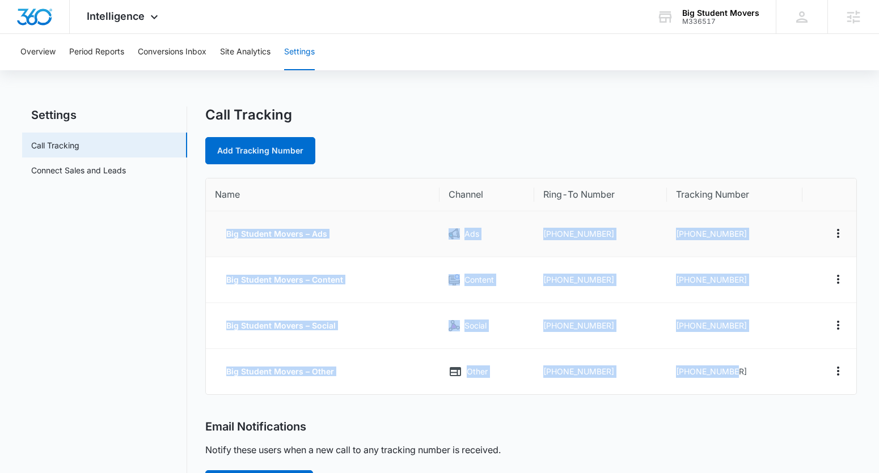
drag, startPoint x: 747, startPoint y: 373, endPoint x: 224, endPoint y: 235, distance: 540.7
click at [224, 235] on tbody "Big Student Movers – Ads Ads [PHONE_NUMBER] [PHONE_NUMBER] Big Student Movers –…" at bounding box center [531, 302] width 651 height 183
copy tbody "Big Student Movers – Ads Ads [PHONE_NUMBER] [PHONE_NUMBER] Big Student Movers –…"
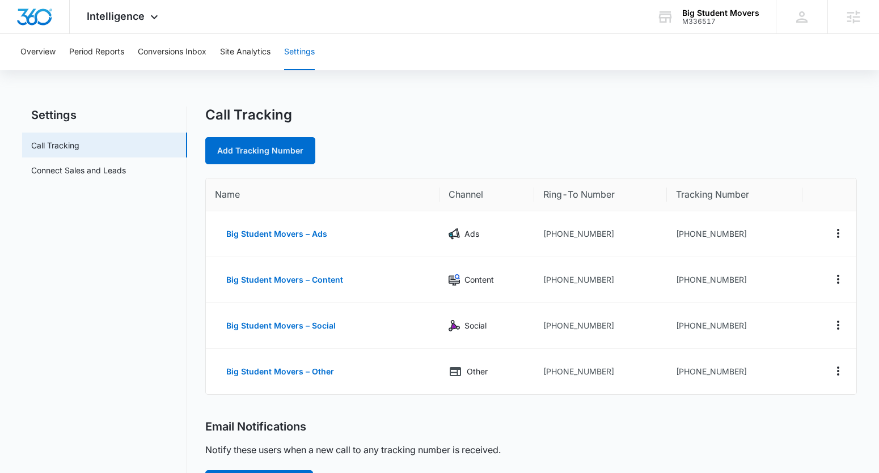
click at [405, 173] on div "Call Tracking Add Tracking Number Name Channel Ring-To Number Tracking Number B…" at bounding box center [531, 434] width 652 height 655
drag, startPoint x: 739, startPoint y: 236, endPoint x: 681, endPoint y: 238, distance: 57.9
click at [681, 238] on td "[PHONE_NUMBER]" at bounding box center [734, 234] width 135 height 46
copy td "8172905269"
drag, startPoint x: 109, startPoint y: 20, endPoint x: 113, endPoint y: 45, distance: 24.7
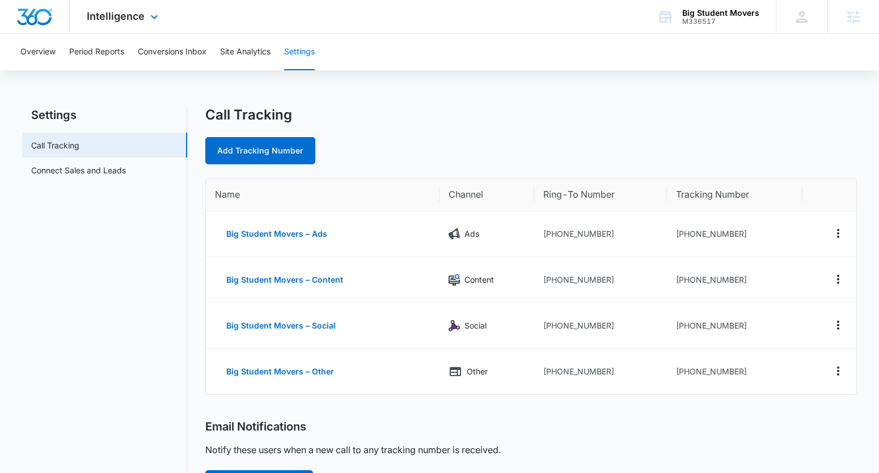
click at [109, 20] on span "Intelligence" at bounding box center [116, 16] width 58 height 12
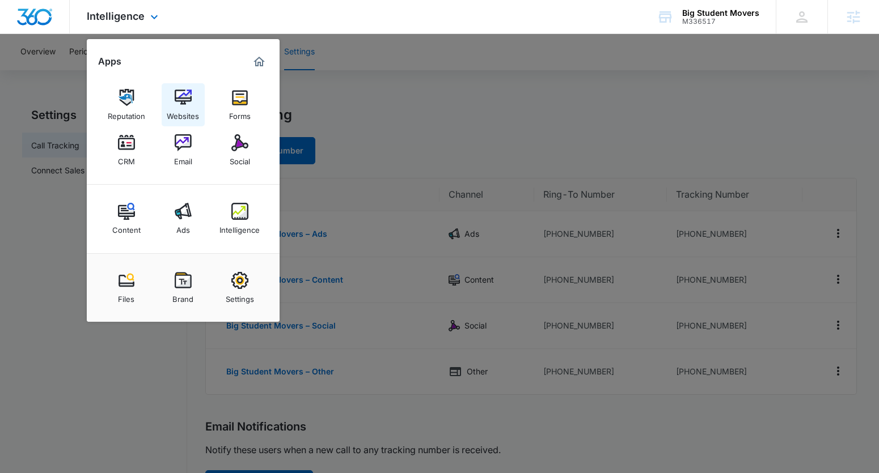
click at [191, 115] on div "Websites" at bounding box center [183, 113] width 32 height 15
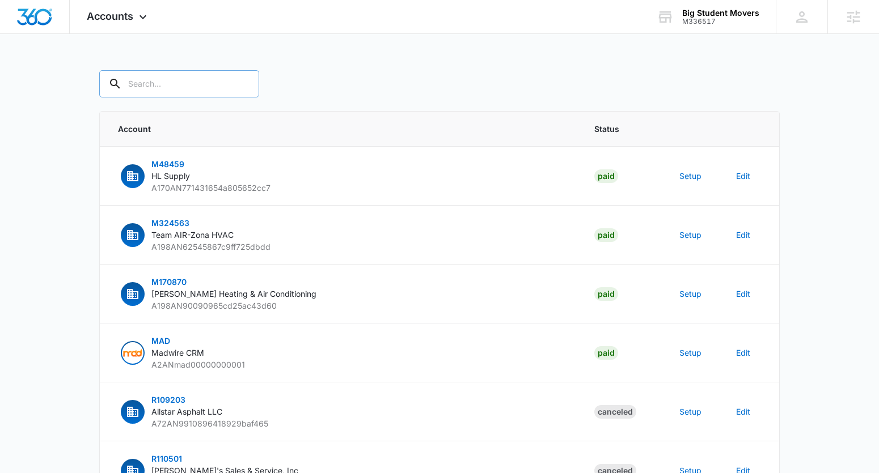
click at [163, 86] on input "text" at bounding box center [179, 83] width 160 height 27
type input "M336517"
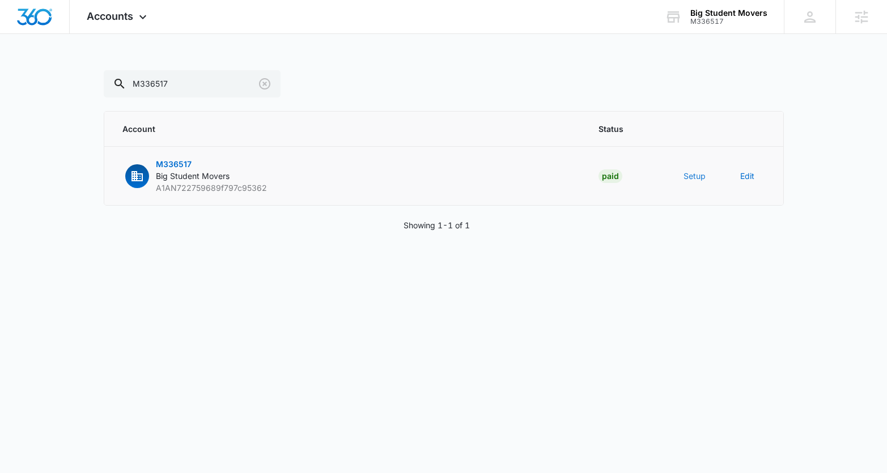
click at [686, 174] on button "Setup" at bounding box center [695, 176] width 22 height 12
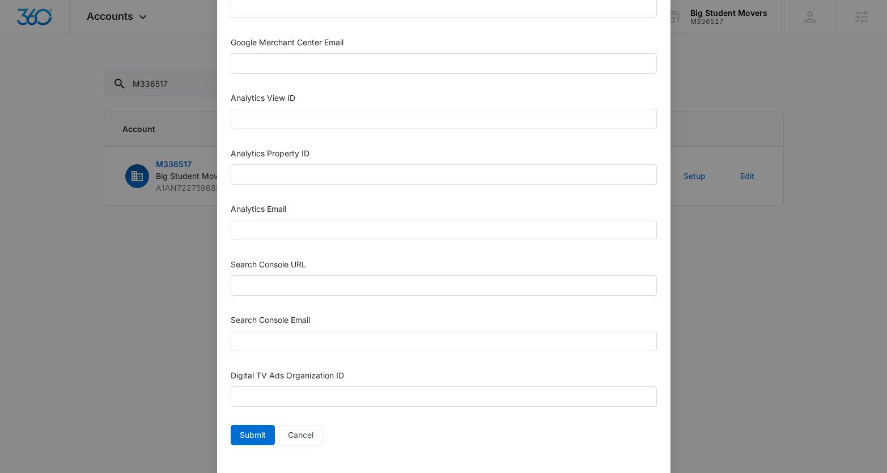
scroll to position [537, 0]
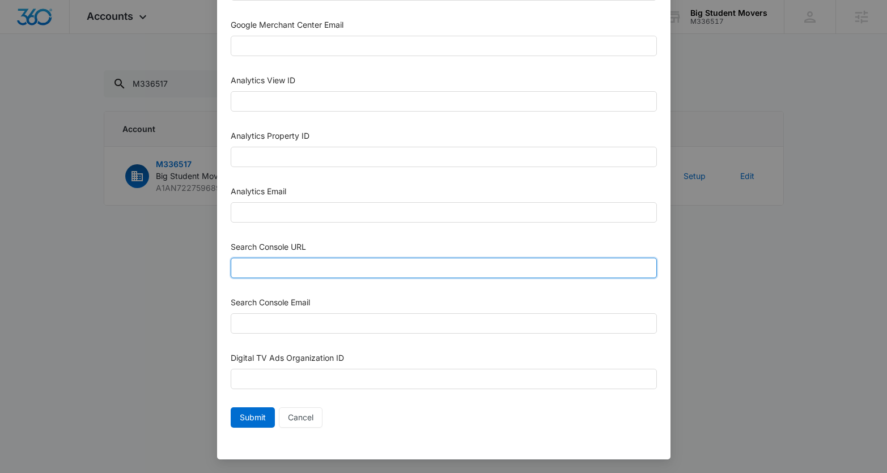
click at [312, 268] on input "Search Console URL" at bounding box center [444, 268] width 426 height 20
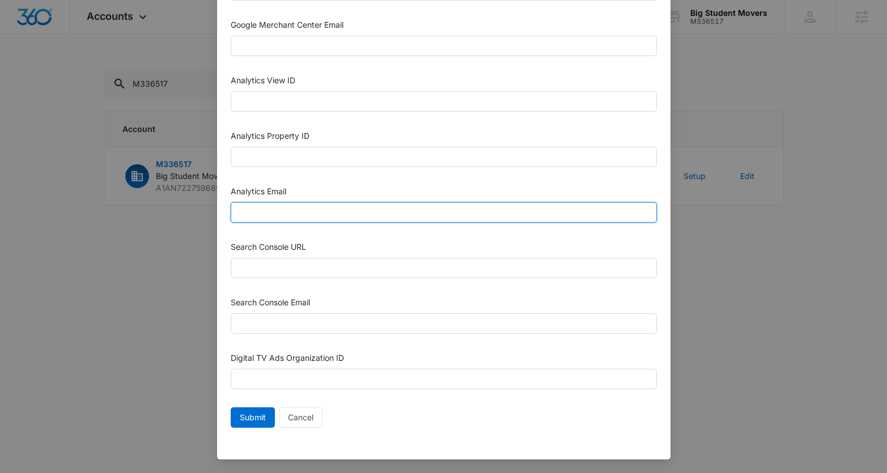
click at [293, 215] on input "Analytics Email" at bounding box center [444, 212] width 426 height 20
paste input "[EMAIL_ADDRESS][DOMAIN_NAME]"
type input "[EMAIL_ADDRESS][DOMAIN_NAME]"
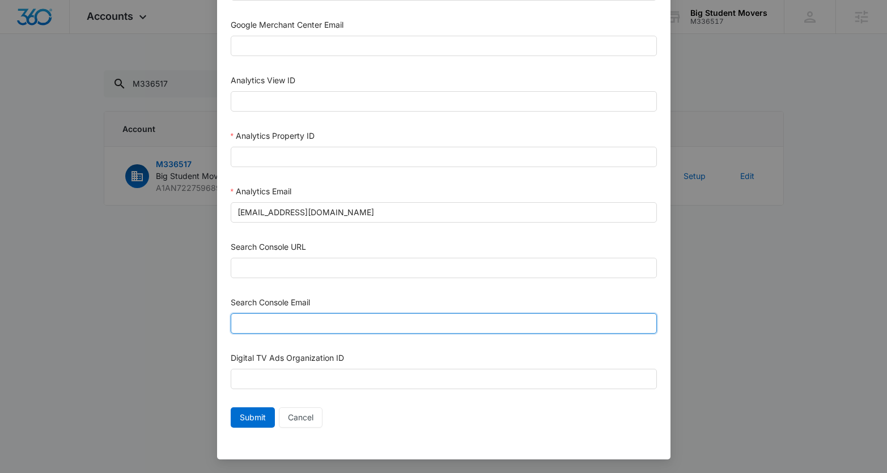
click at [281, 321] on input "Search Console Email" at bounding box center [444, 324] width 426 height 20
paste input "[EMAIL_ADDRESS][DOMAIN_NAME]"
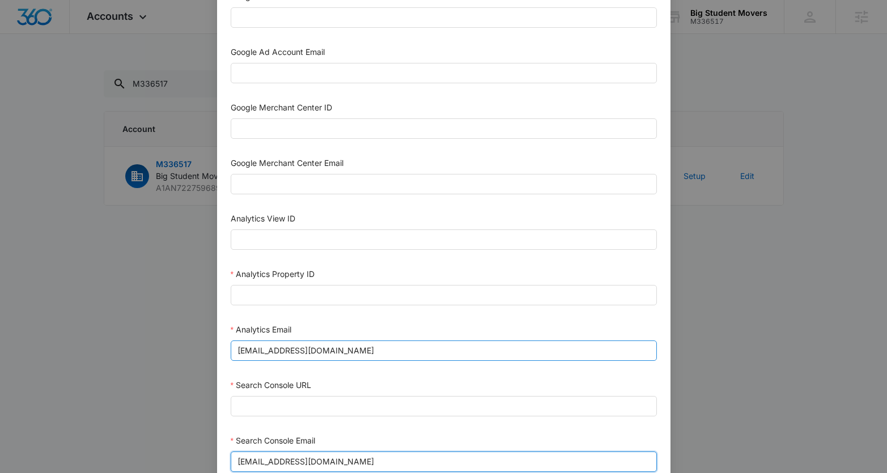
scroll to position [397, 0]
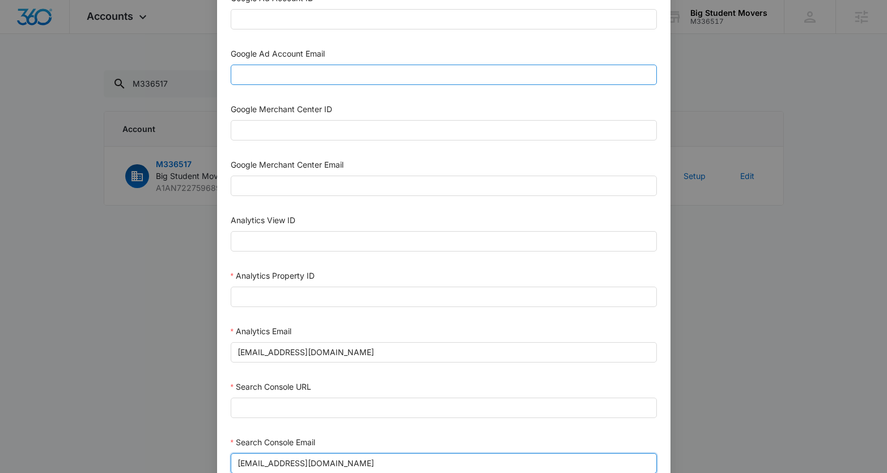
type input "[EMAIL_ADDRESS][DOMAIN_NAME]"
click at [320, 77] on input "Google Ad Account Email" at bounding box center [444, 75] width 426 height 20
paste input "[EMAIL_ADDRESS][DOMAIN_NAME]"
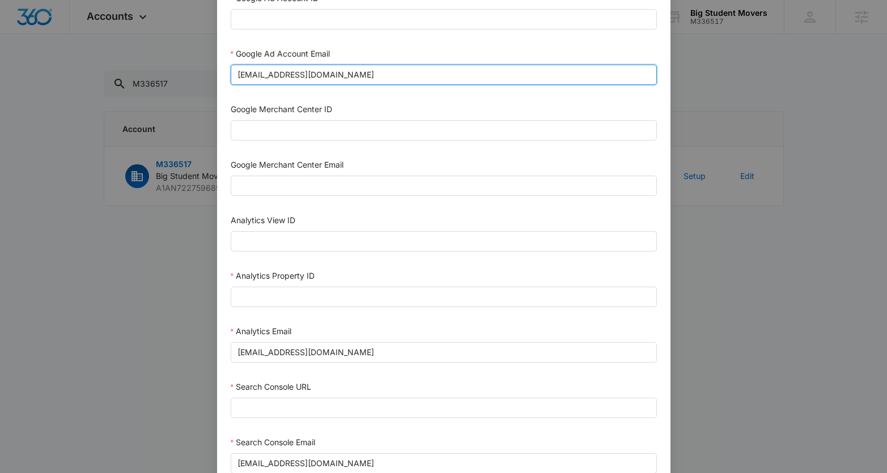
type input "M360+Accounts1031@madwiremedia.com"
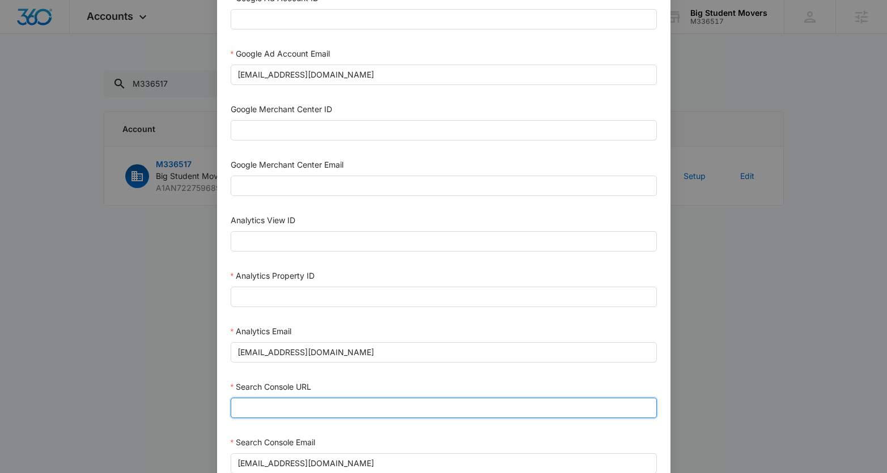
click at [292, 404] on input "Search Console URL" at bounding box center [444, 408] width 426 height 20
paste input "https://bigstudentmovers.com"
type input "https://bigstudentmovers.com"
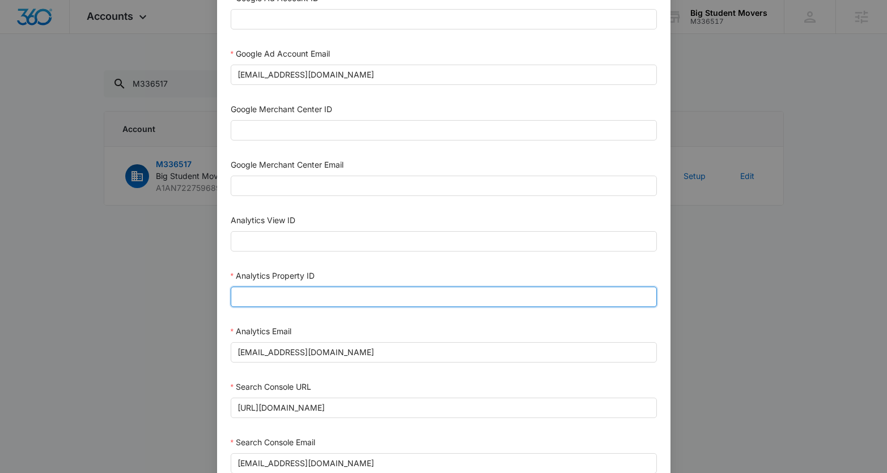
click at [262, 294] on input "Analytics Property ID" at bounding box center [444, 297] width 426 height 20
paste input "503926141"
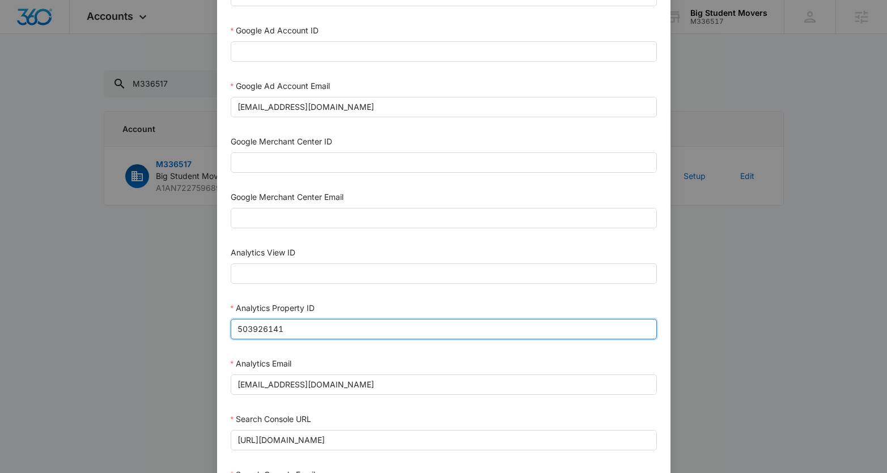
scroll to position [227, 0]
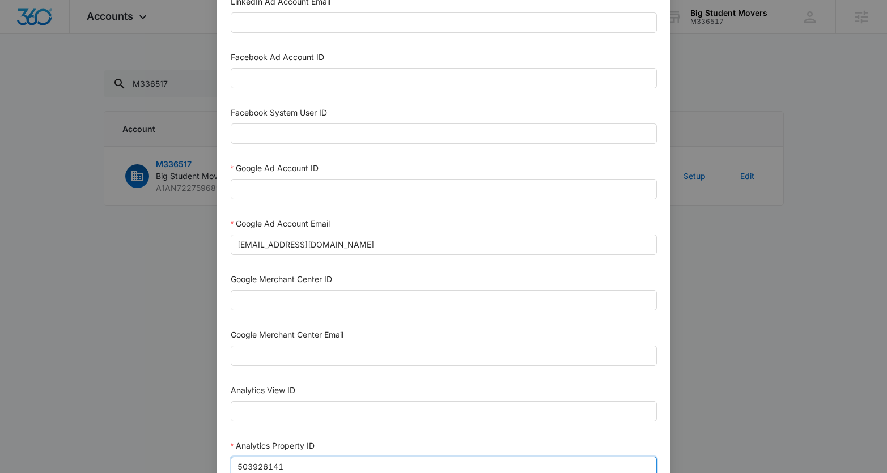
type input "503926141"
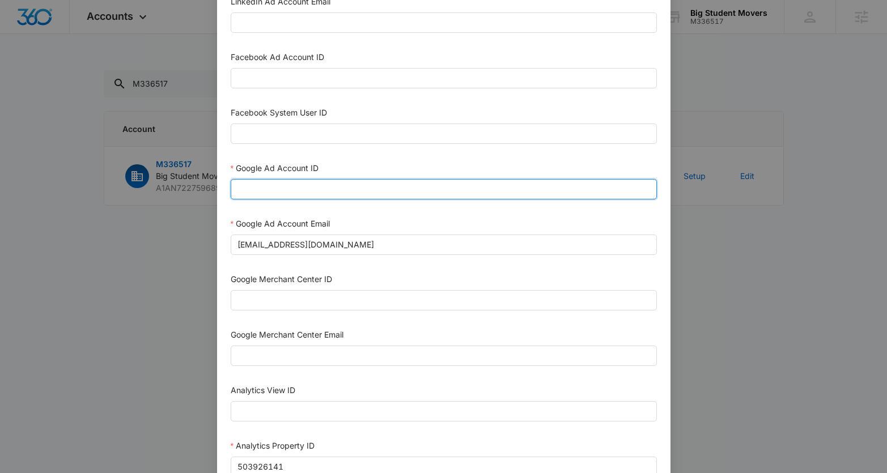
click at [252, 190] on input "Google Ad Account ID" at bounding box center [444, 189] width 426 height 20
paste input "663-291-6107"
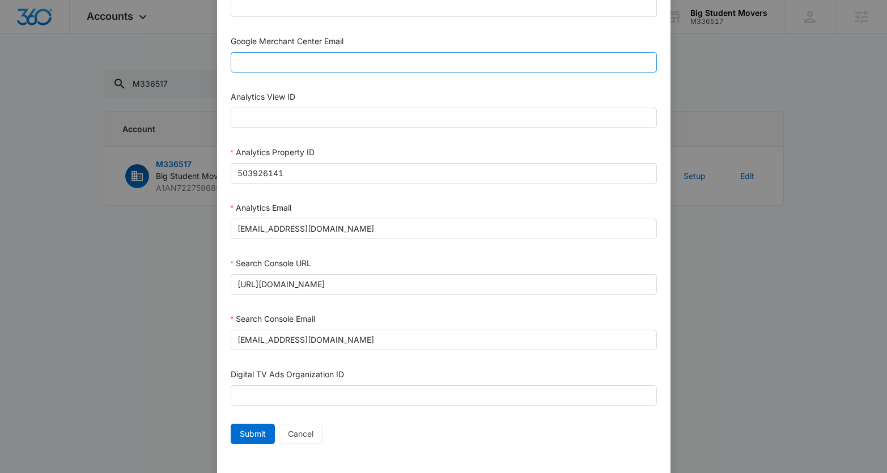
scroll to position [537, 0]
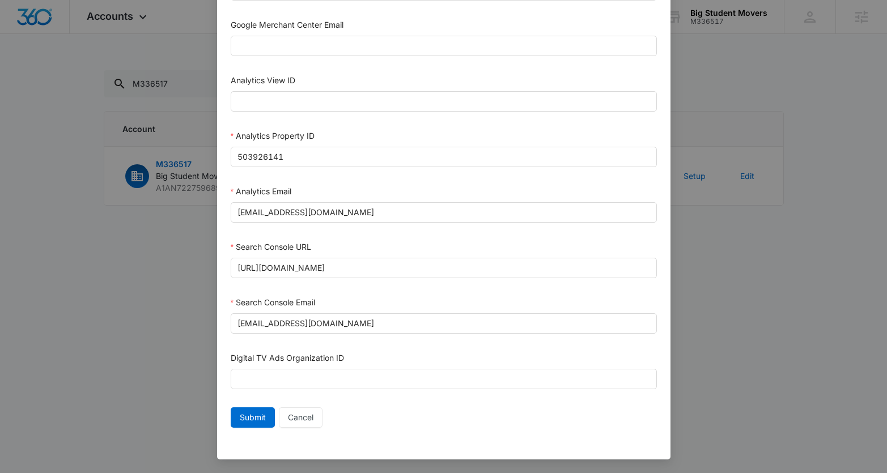
type input "663-291-6107"
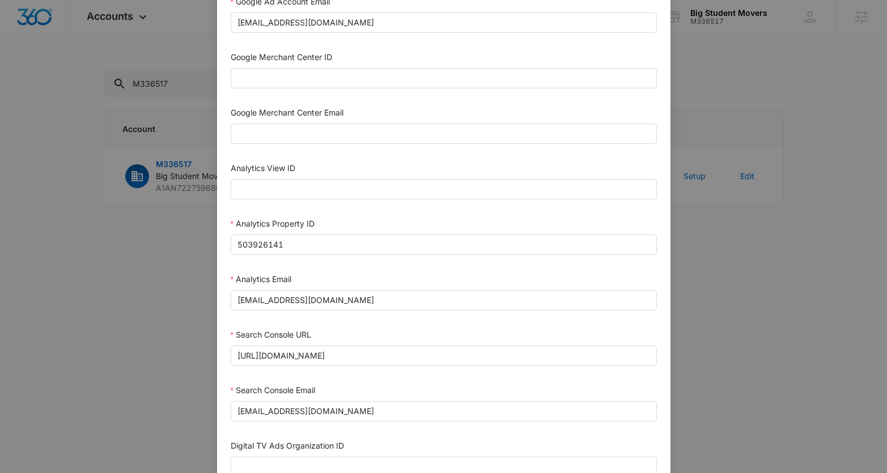
scroll to position [505, 0]
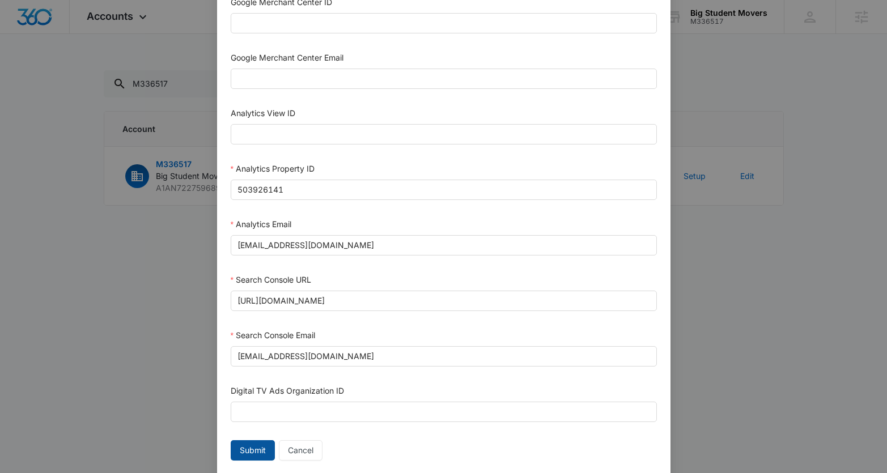
click at [242, 452] on span "Submit" at bounding box center [253, 450] width 26 height 12
click at [240, 455] on span "Submit" at bounding box center [253, 450] width 26 height 12
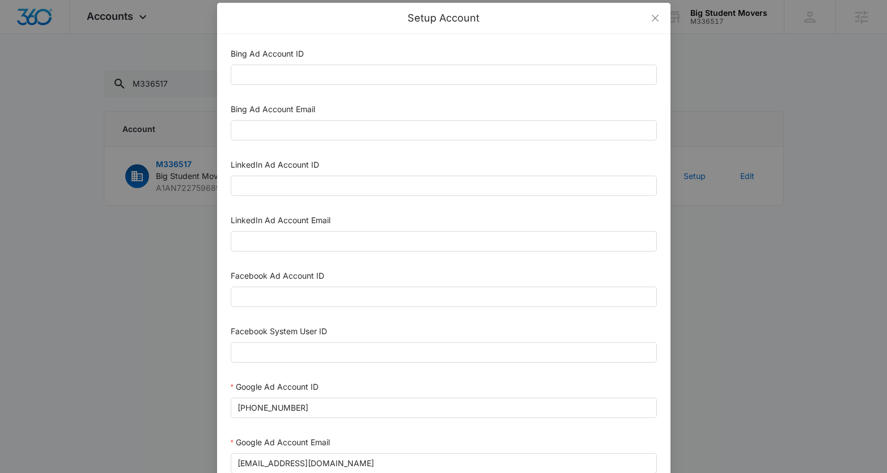
scroll to position [0, 0]
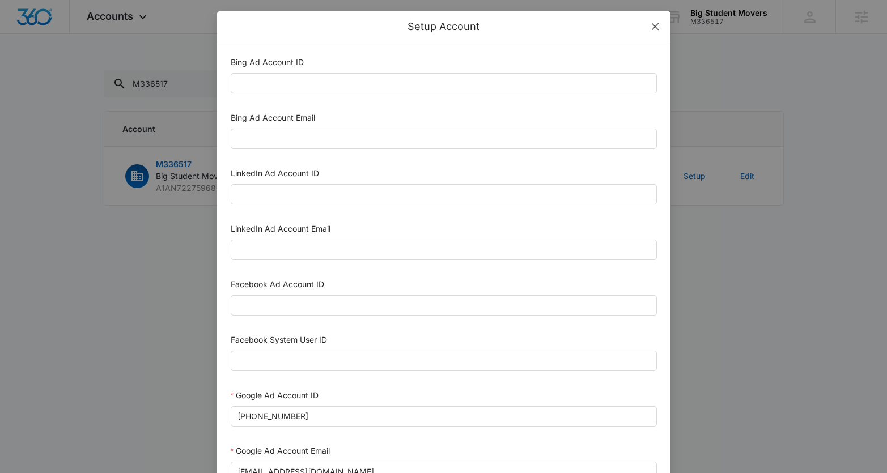
click at [655, 24] on icon "close" at bounding box center [655, 26] width 9 height 9
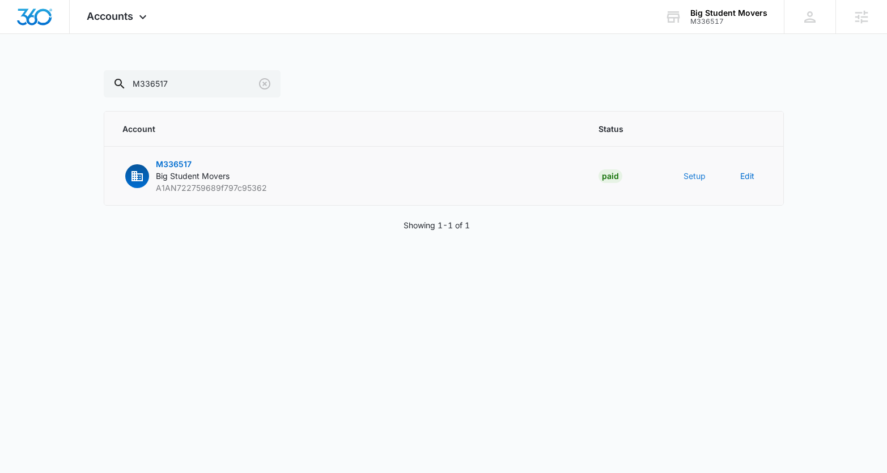
click at [704, 175] on button "Setup" at bounding box center [695, 176] width 22 height 12
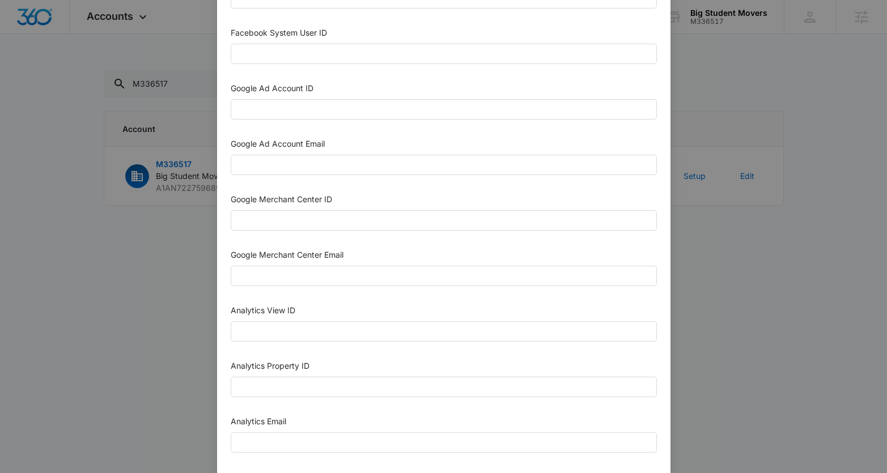
scroll to position [537, 0]
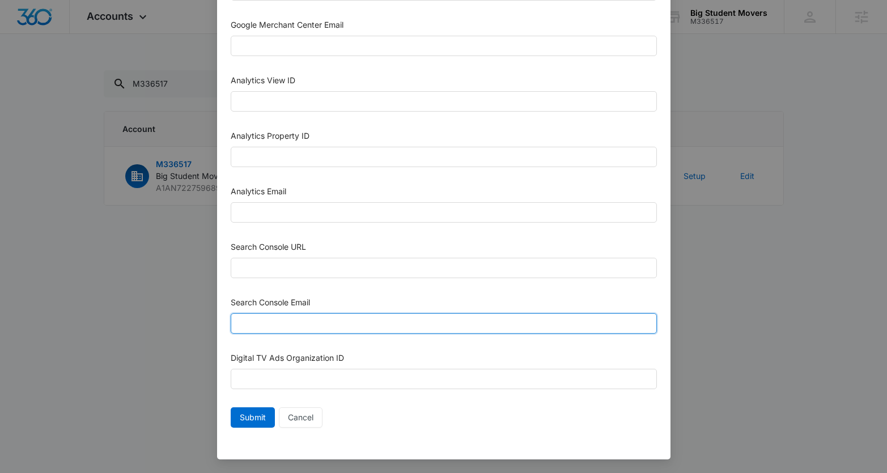
click at [274, 321] on input "Search Console Email" at bounding box center [444, 324] width 426 height 20
paste input "M360+Accounts1031@madwiremedia.com"
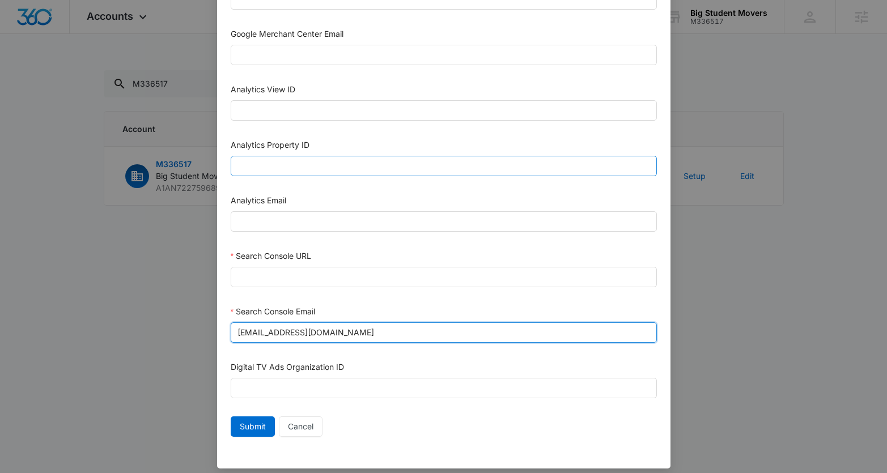
scroll to position [528, 0]
type input "M360+Accounts1031@madwiremedia.com"
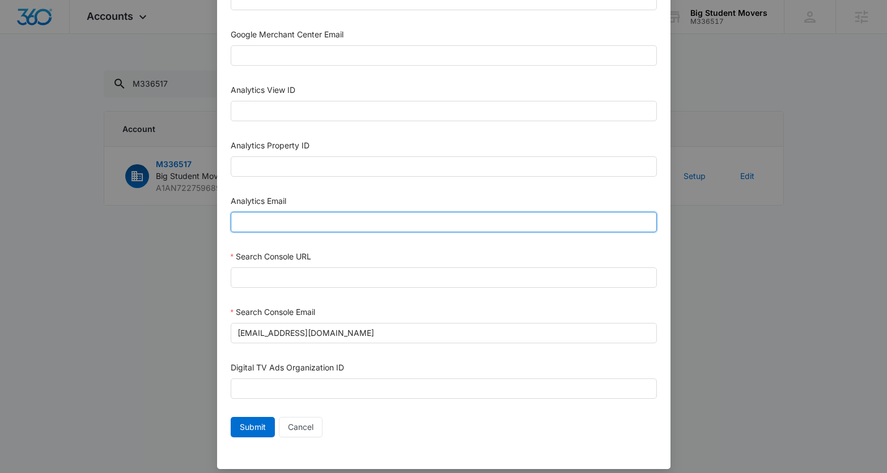
click at [257, 219] on input "Analytics Email" at bounding box center [444, 222] width 426 height 20
paste input "M360+Accounts1031@madwiremedia.com"
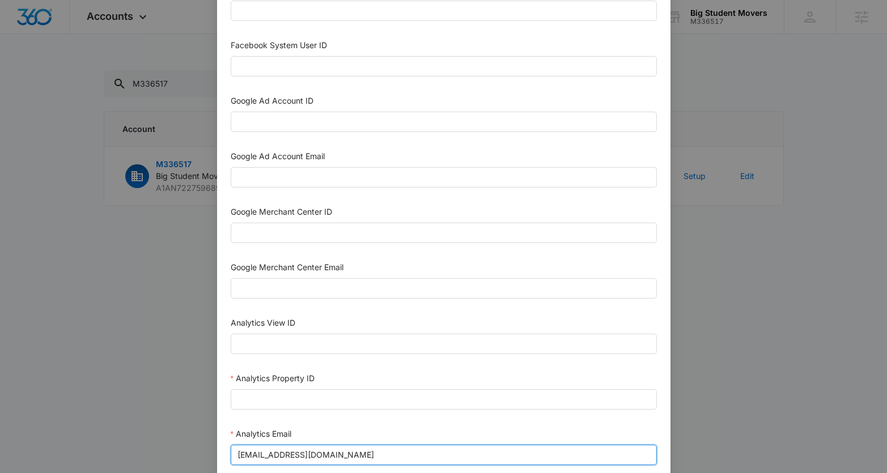
scroll to position [281, 0]
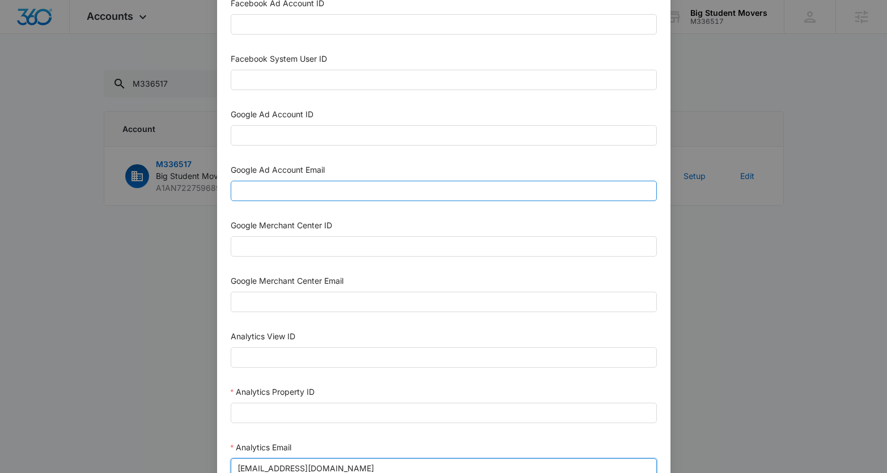
type input "M360+Accounts1031@madwiremedia.com"
click at [268, 187] on input "Google Ad Account Email" at bounding box center [444, 191] width 426 height 20
paste input "M360+Accounts1031@madwiremedia.com"
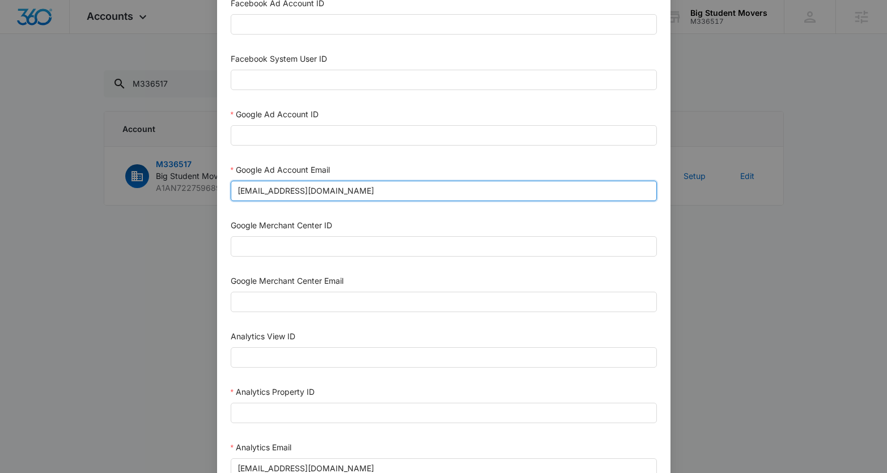
type input "M360+Accounts1031@madwiremedia.com"
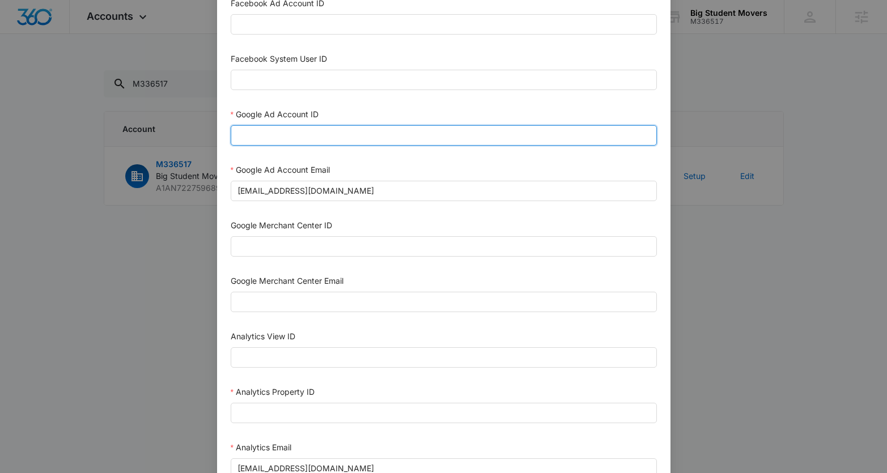
click at [247, 137] on input "Google Ad Account ID" at bounding box center [444, 135] width 426 height 20
paste input "663-291-6107"
type input "663-291-6107"
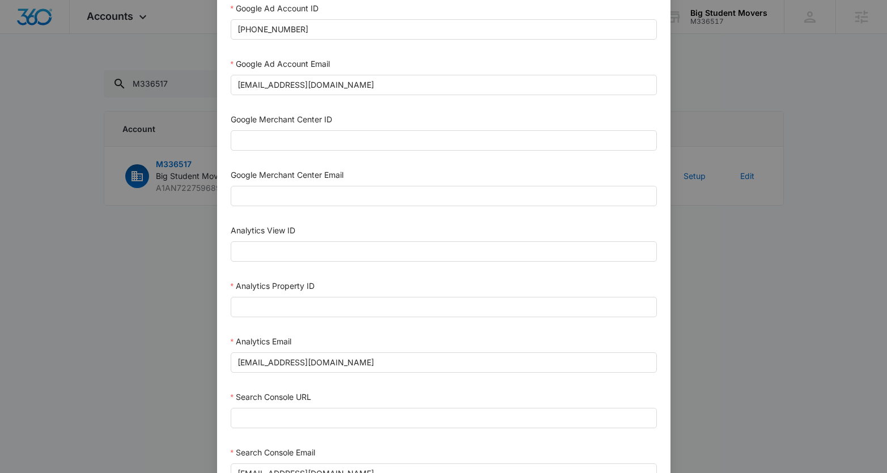
scroll to position [523, 0]
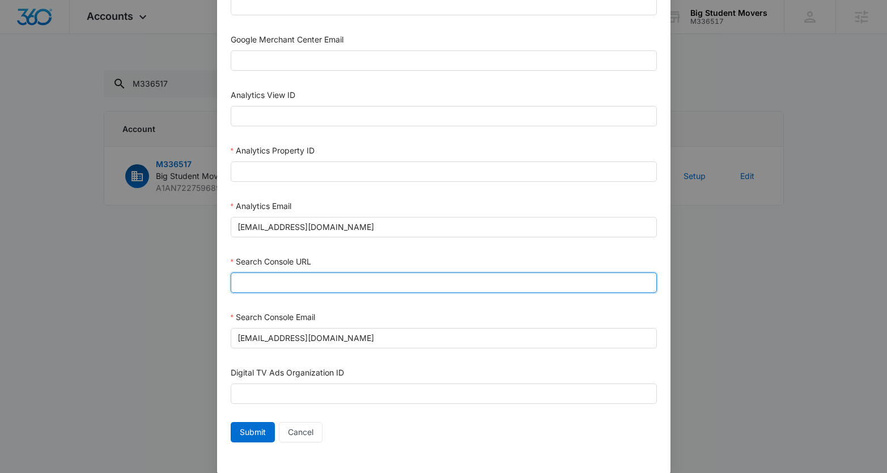
click at [261, 283] on input "Search Console URL" at bounding box center [444, 283] width 426 height 20
paste input "https://bigstudentmovers.com"
type input "https://bigstudentmovers.com"
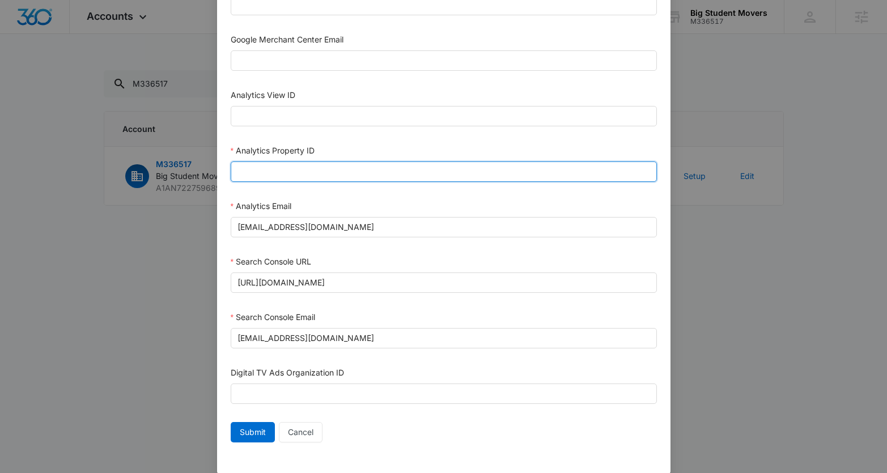
click at [254, 172] on input "Analytics Property ID" at bounding box center [444, 172] width 426 height 20
paste input "503926141"
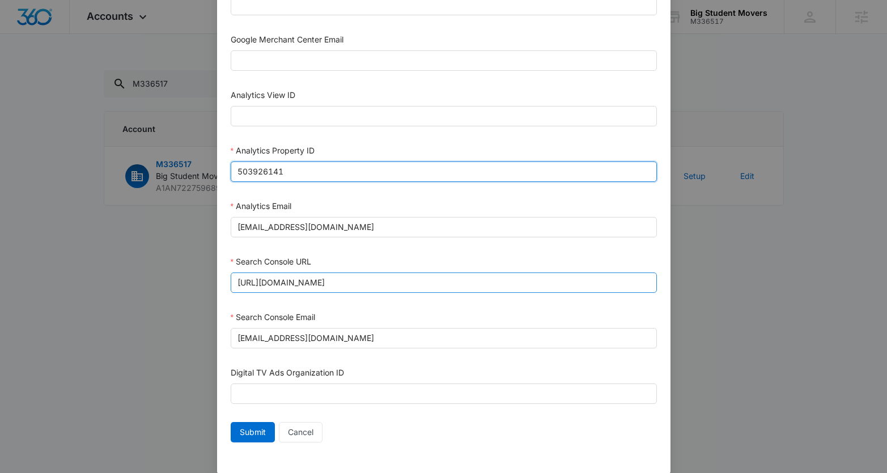
type input "503926141"
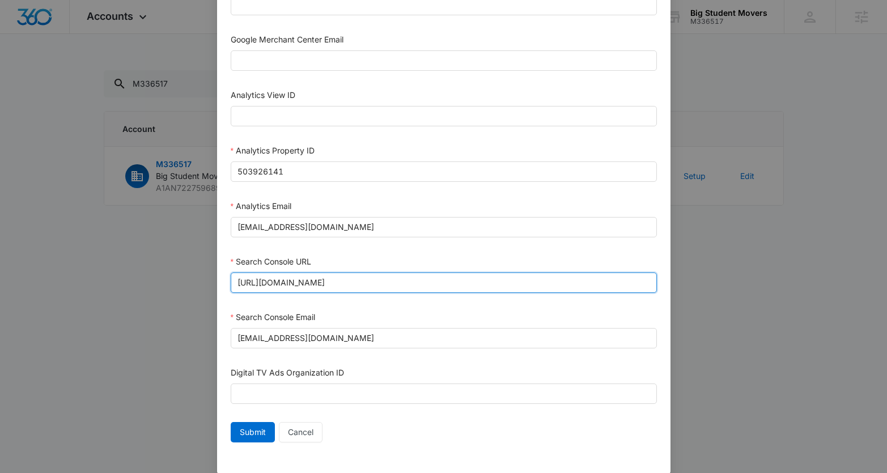
click at [235, 280] on input "https://bigstudentmovers.com" at bounding box center [444, 283] width 426 height 20
click at [249, 281] on input "https://bigstudentmovers.com" at bounding box center [444, 283] width 426 height 20
drag, startPoint x: 252, startPoint y: 284, endPoint x: 227, endPoint y: 283, distance: 25.0
click at [231, 283] on input "https://bigstudentmovers.com" at bounding box center [444, 283] width 426 height 20
click at [358, 285] on input "https://bigstudentmovers.com" at bounding box center [444, 283] width 426 height 20
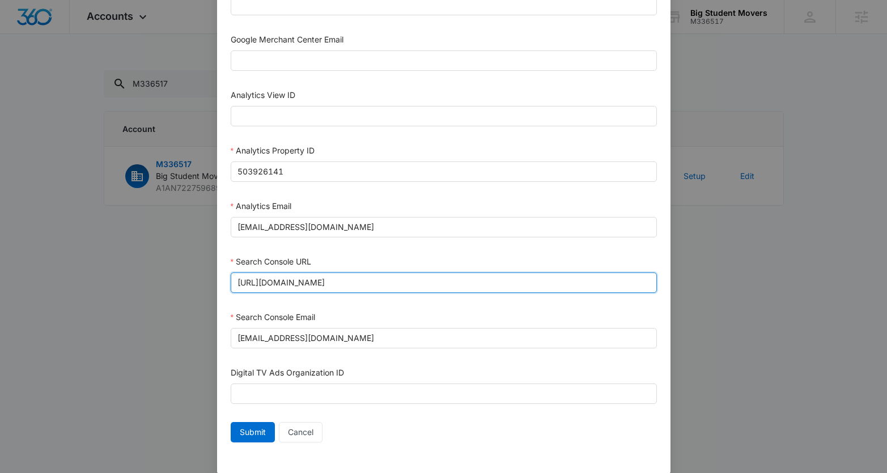
type input "https://bigstudentmovers.com"
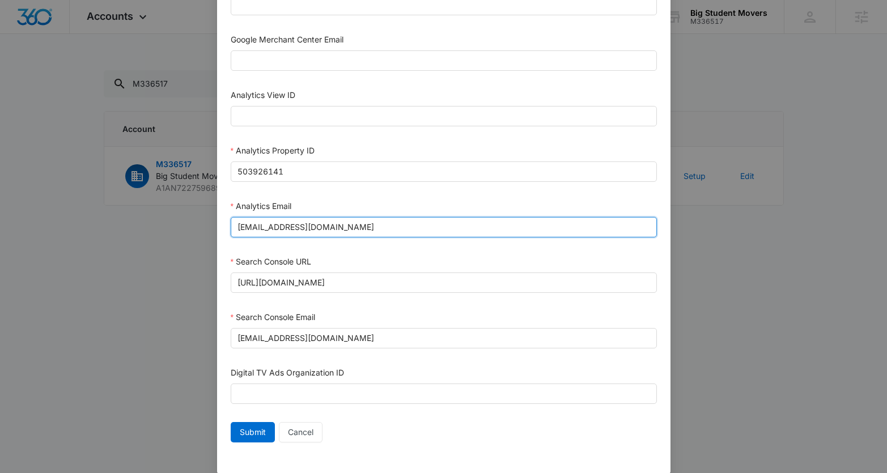
click at [417, 235] on input "M360+Accounts1031@madwiremedia.com" at bounding box center [444, 227] width 426 height 20
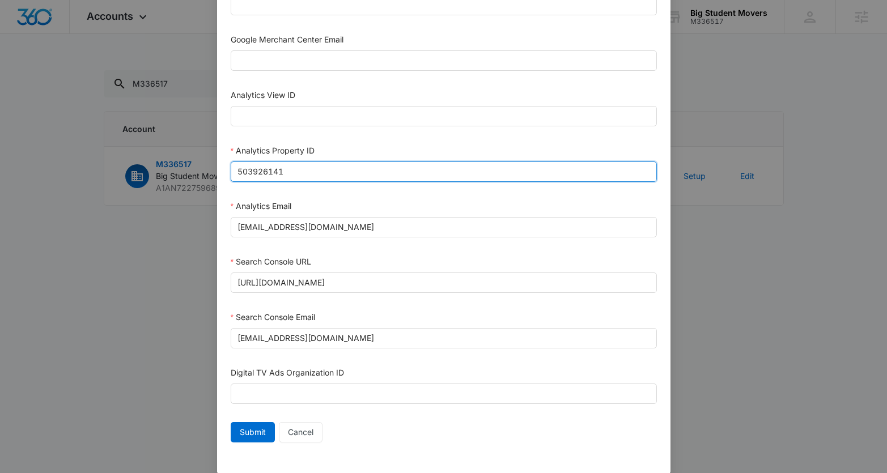
click at [330, 170] on input "503926141" at bounding box center [444, 172] width 426 height 20
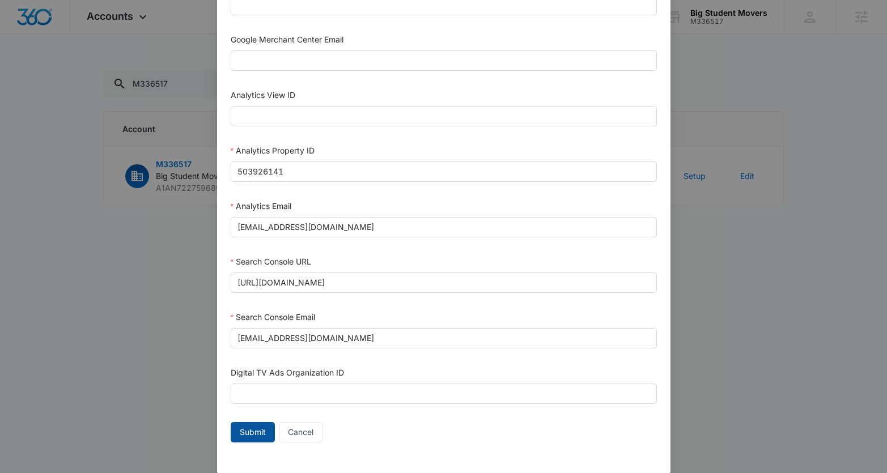
click at [248, 430] on span "Submit" at bounding box center [253, 432] width 26 height 12
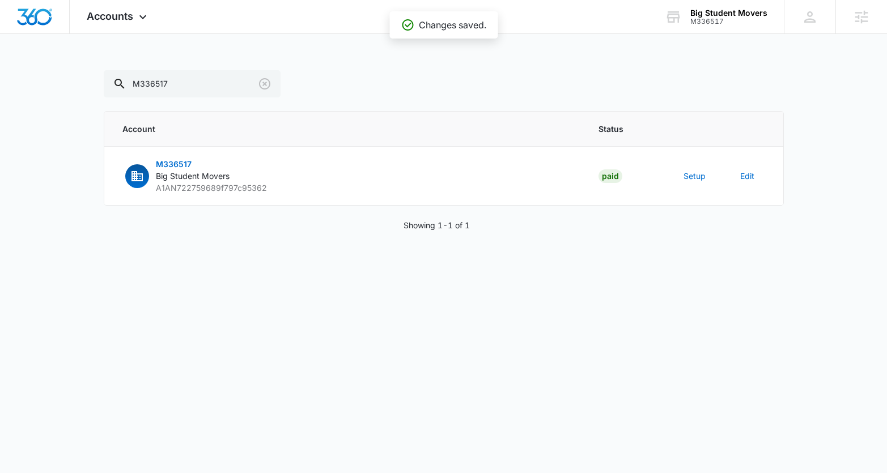
scroll to position [526, 0]
click at [689, 175] on button "Setup" at bounding box center [695, 176] width 22 height 12
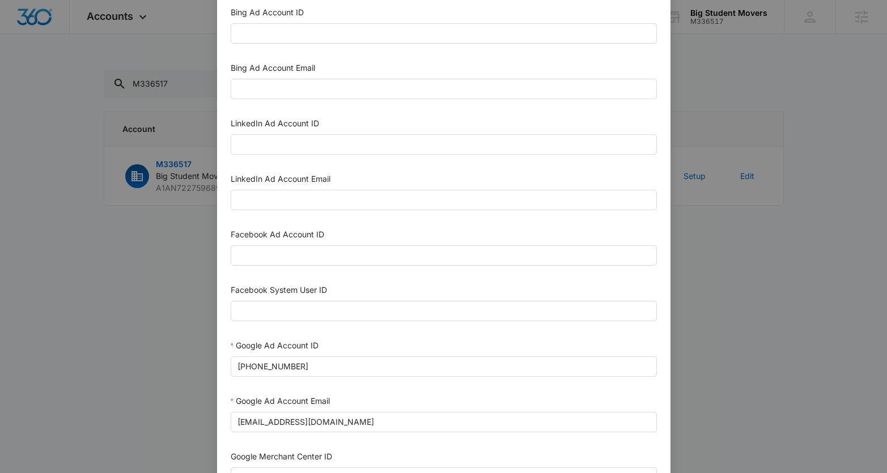
scroll to position [0, 0]
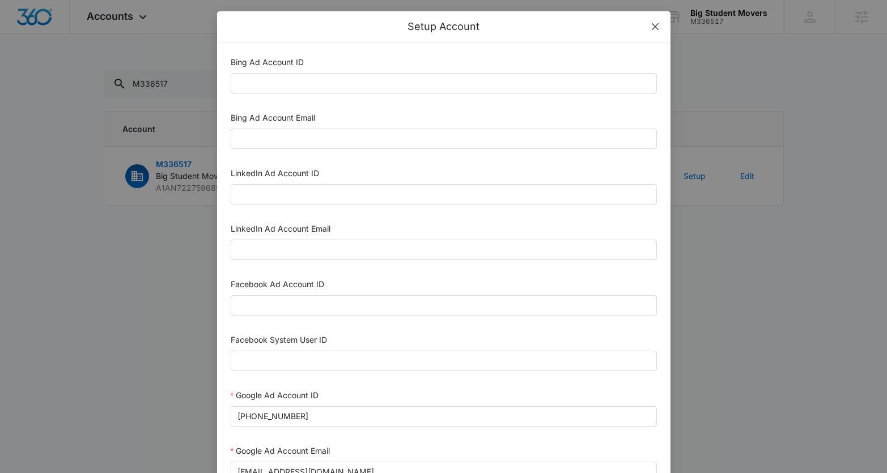
click at [643, 26] on span "Close" at bounding box center [655, 26] width 31 height 31
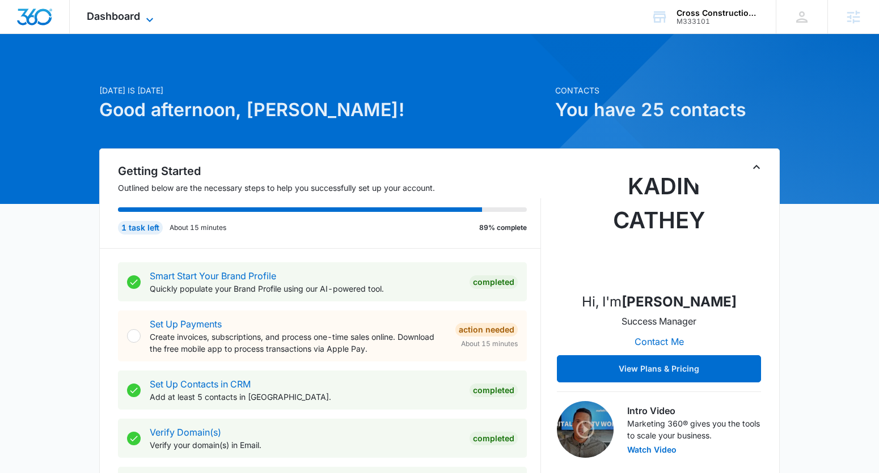
click at [107, 17] on span "Dashboard" at bounding box center [113, 16] width 53 height 12
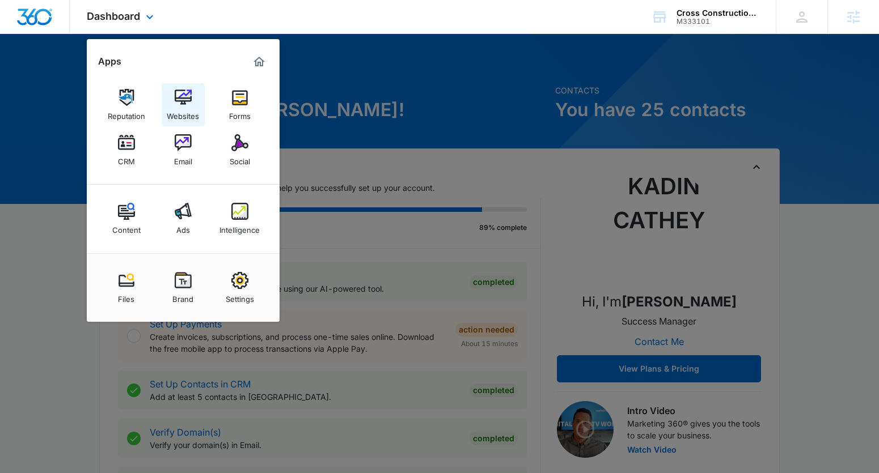
click at [177, 107] on div "Websites" at bounding box center [183, 113] width 32 height 15
